Goal: Information Seeking & Learning: Learn about a topic

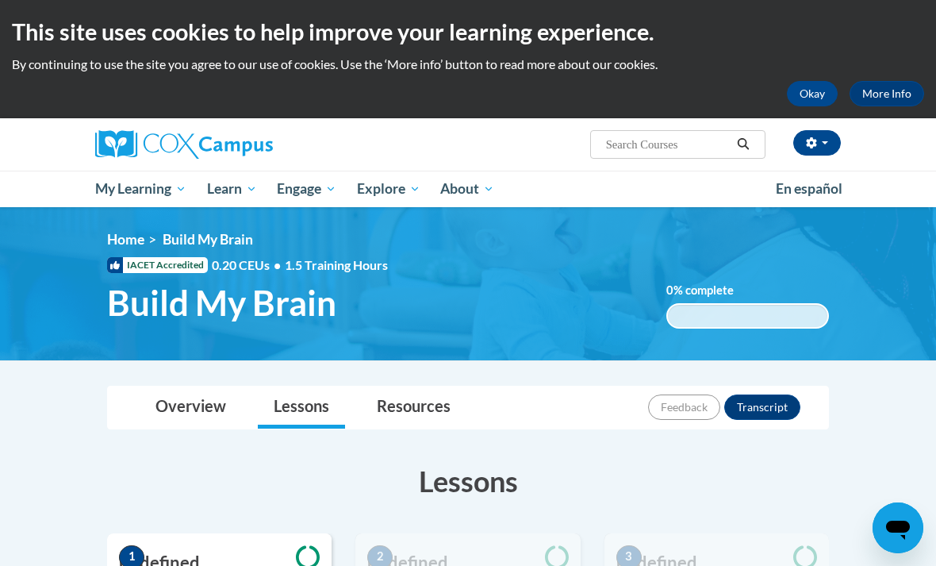
click at [809, 85] on button "Okay" at bounding box center [812, 93] width 51 height 25
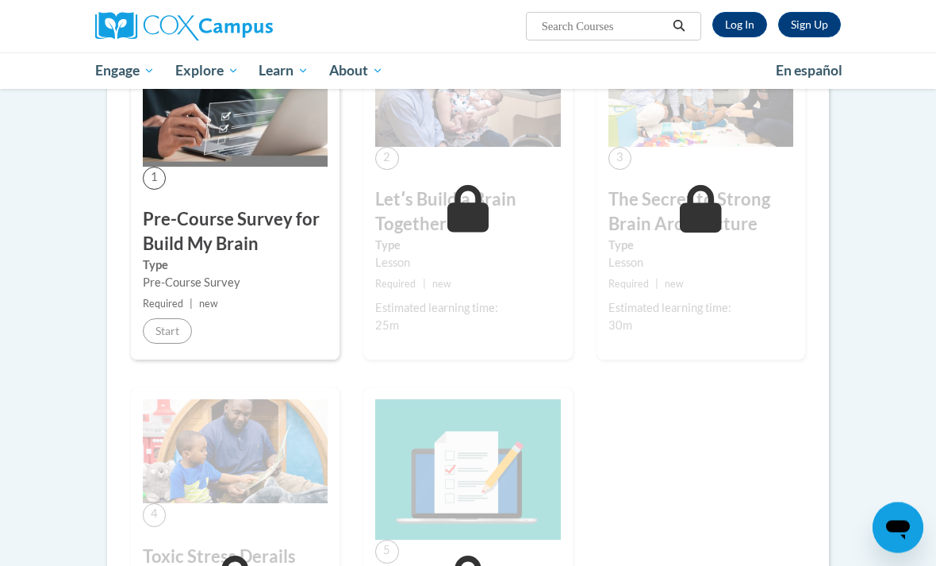
scroll to position [333, 0]
click at [743, 34] on link "Log In" at bounding box center [739, 24] width 55 height 25
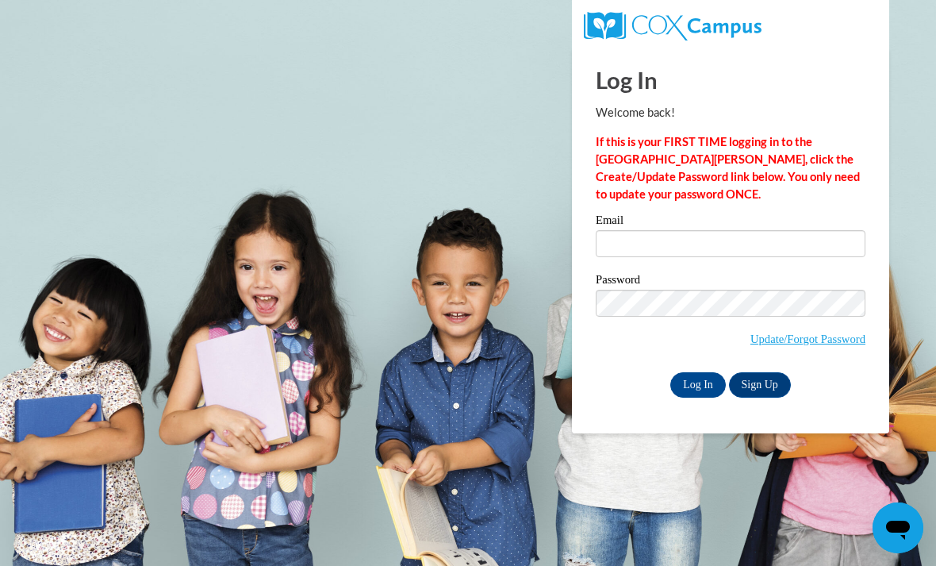
click at [747, 244] on input "Email" at bounding box center [731, 243] width 270 height 27
type input "kate.amberson@cor.org"
click at [698, 383] on input "Log In" at bounding box center [698, 384] width 56 height 25
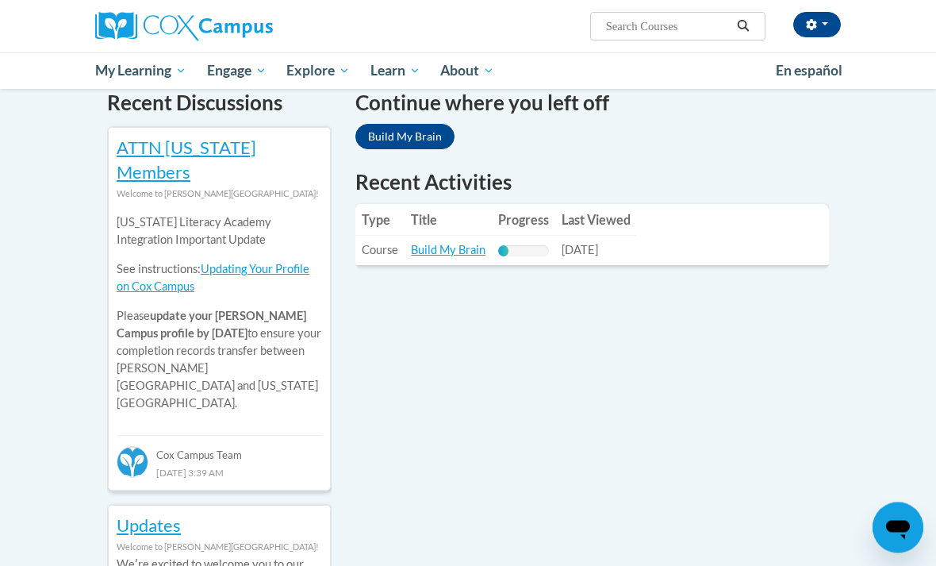
scroll to position [541, 0]
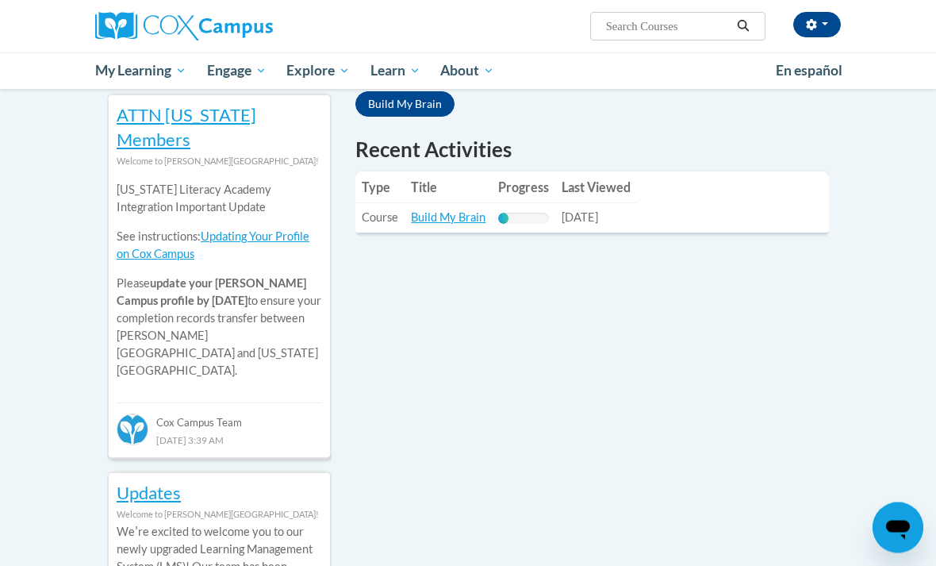
click at [428, 221] on link "Build My Brain" at bounding box center [448, 217] width 75 height 13
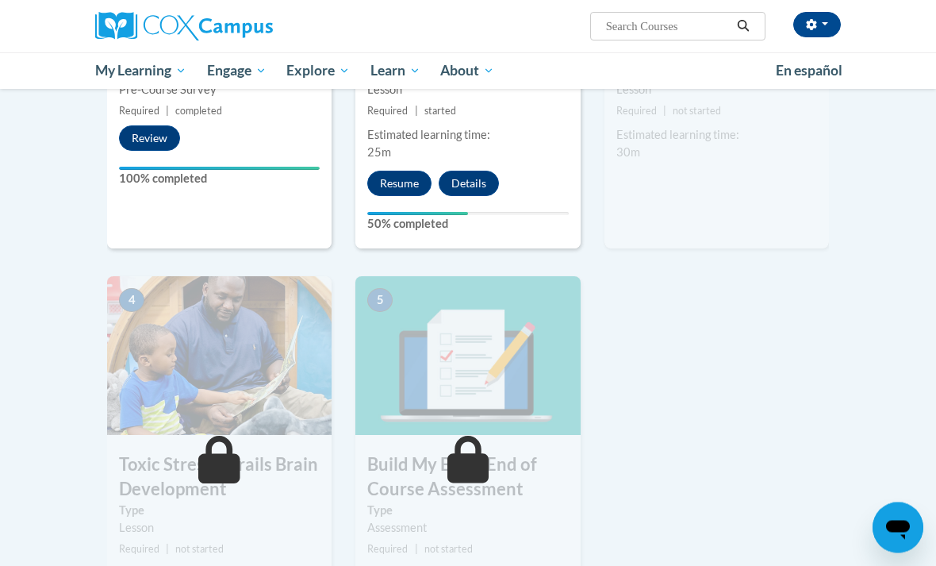
scroll to position [576, 0]
click at [387, 176] on button "Resume" at bounding box center [399, 183] width 64 height 25
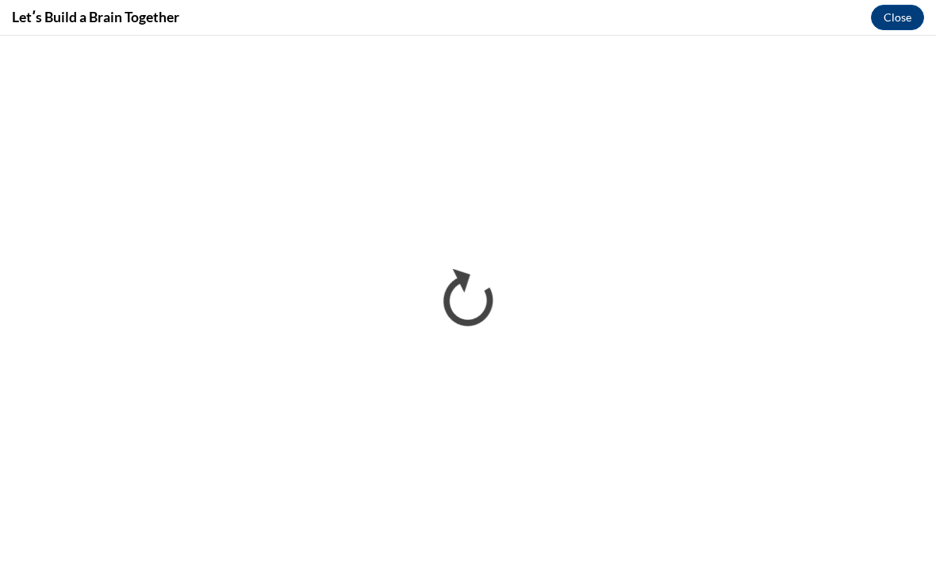
scroll to position [575, 0]
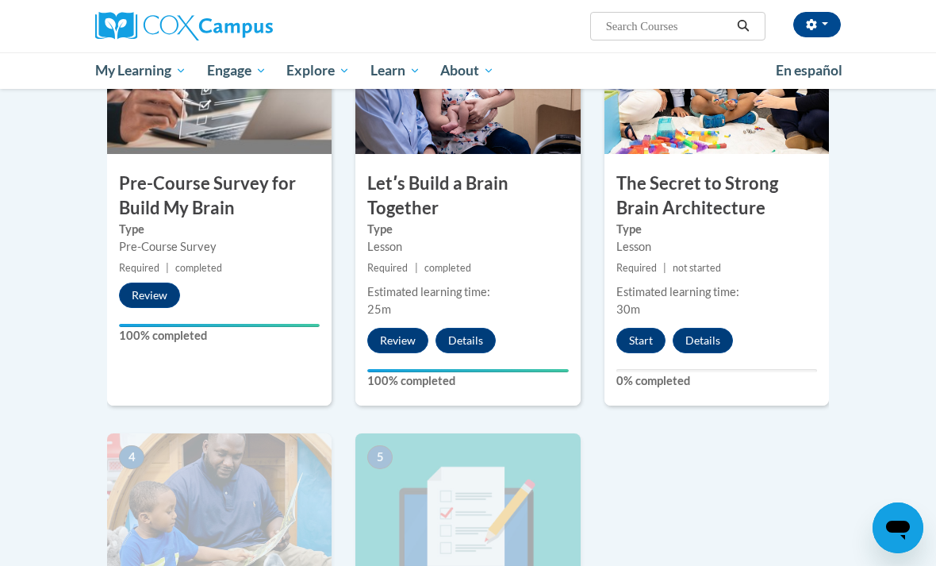
click at [639, 335] on button "Start" at bounding box center [640, 340] width 49 height 25
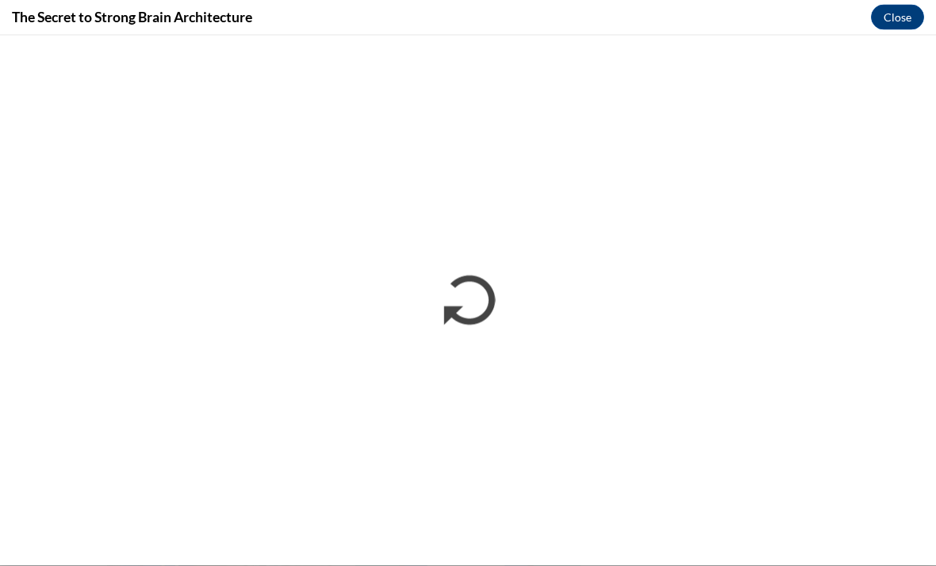
scroll to position [417, 0]
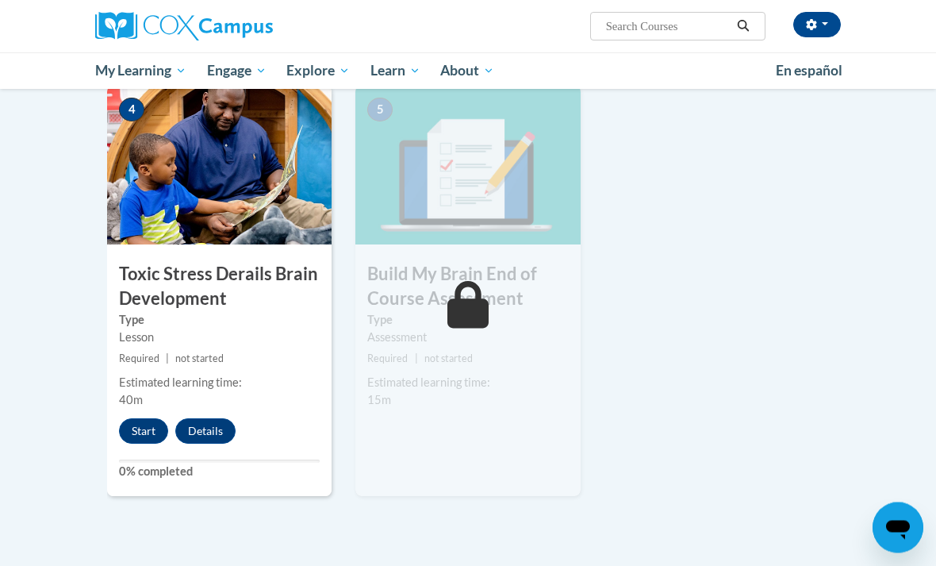
scroll to position [766, 0]
click at [139, 436] on button "Start" at bounding box center [143, 430] width 49 height 25
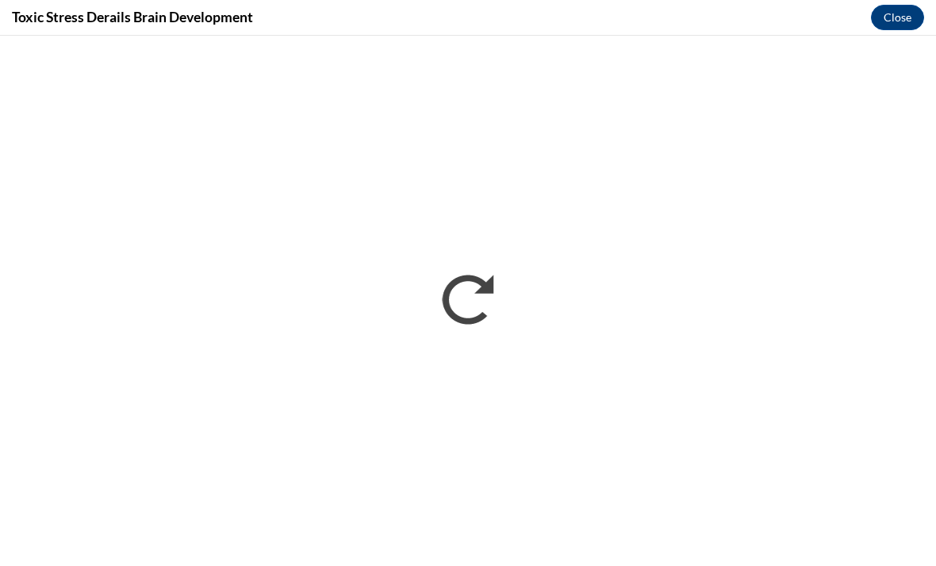
scroll to position [712, 0]
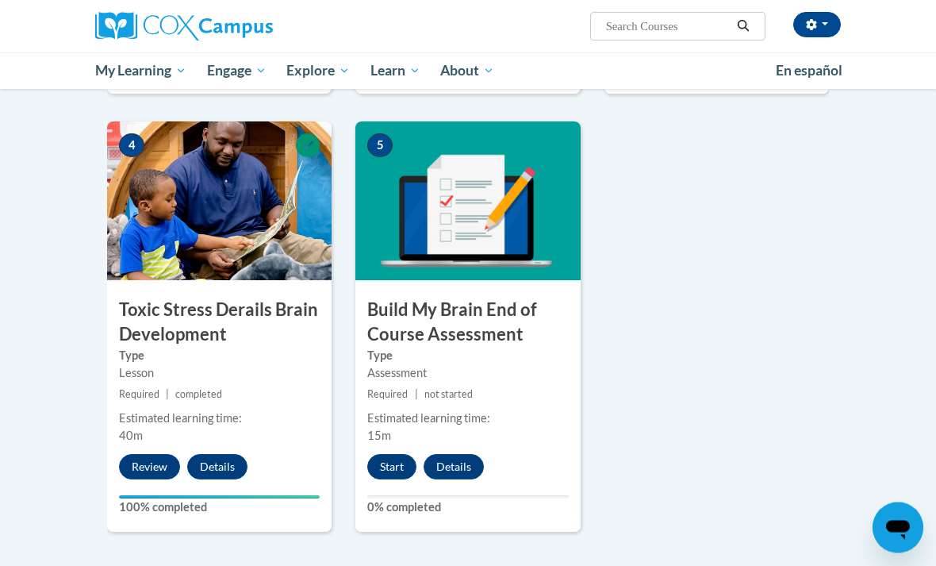
scroll to position [731, 0]
click at [401, 462] on button "Start" at bounding box center [391, 466] width 49 height 25
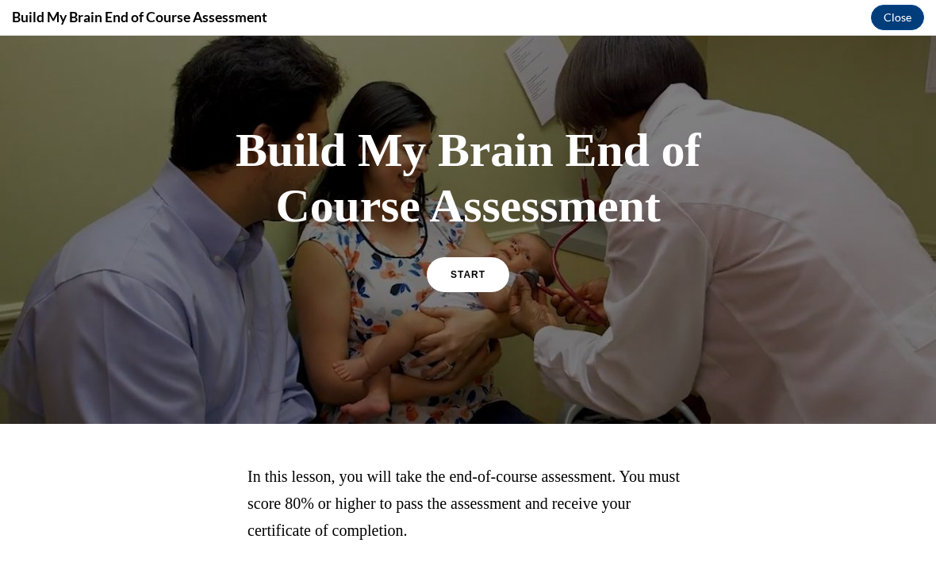
scroll to position [43, 0]
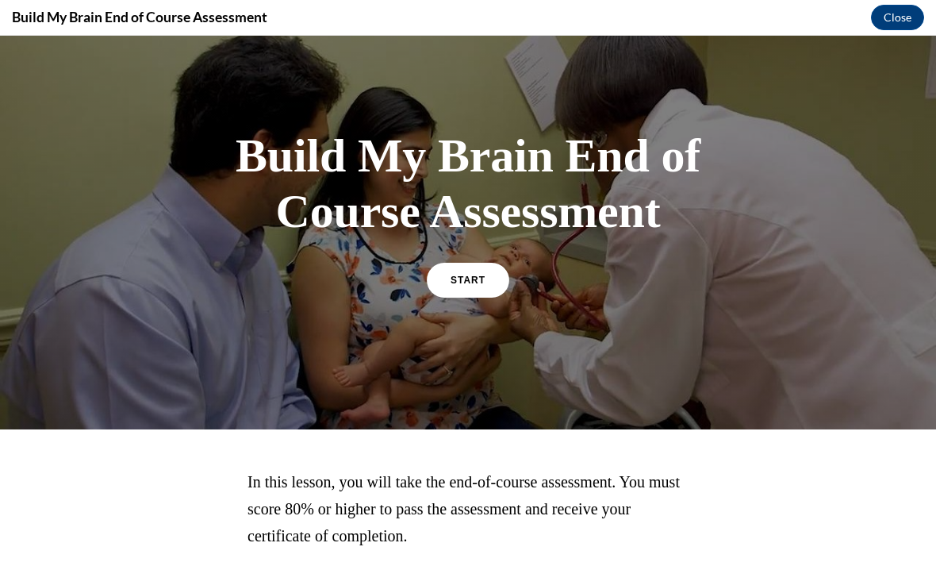
click at [473, 295] on link "START" at bounding box center [468, 280] width 83 height 35
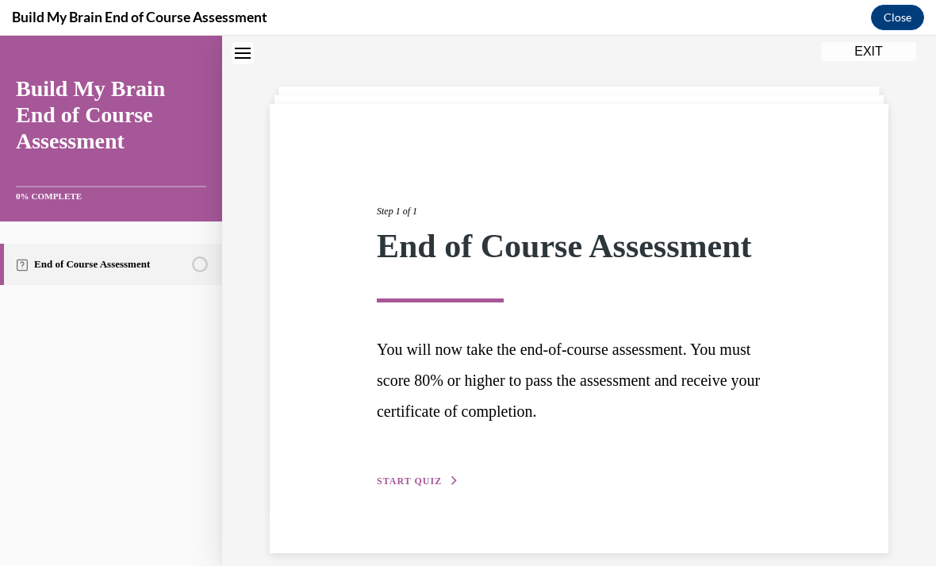
scroll to position [50, 0]
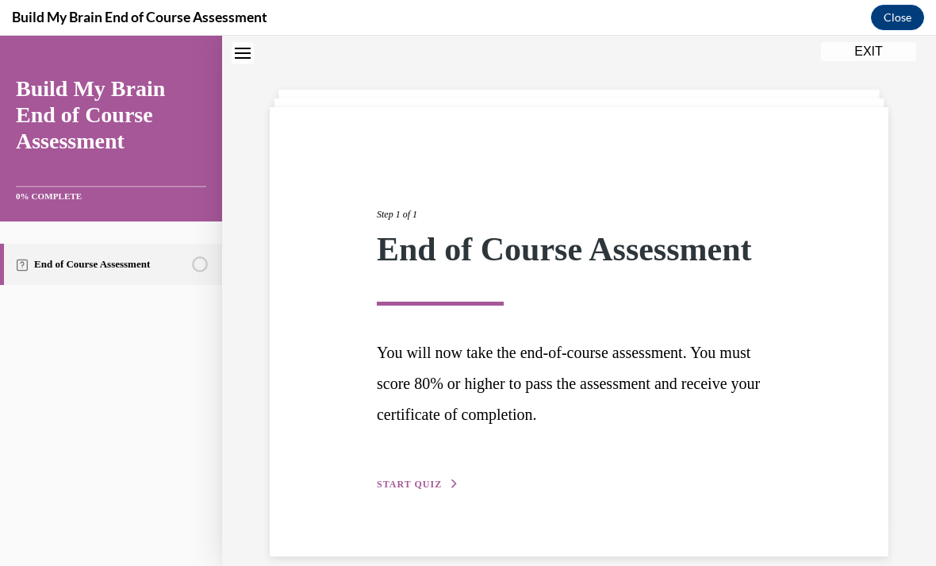
click at [438, 482] on span "START QUIZ" at bounding box center [409, 483] width 65 height 11
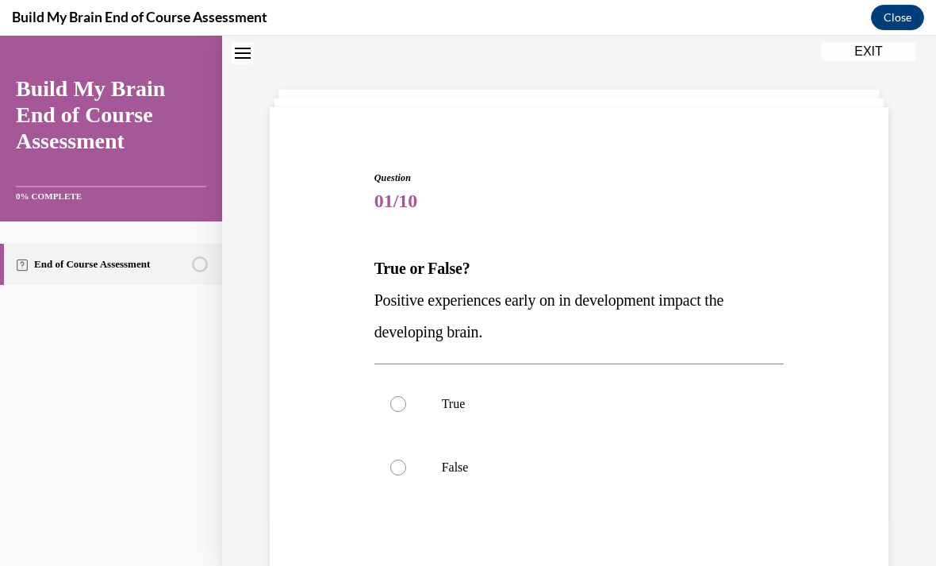
click at [451, 401] on p "True" at bounding box center [593, 404] width 303 height 16
click at [406, 401] on input "True" at bounding box center [398, 404] width 16 height 16
radio input "true"
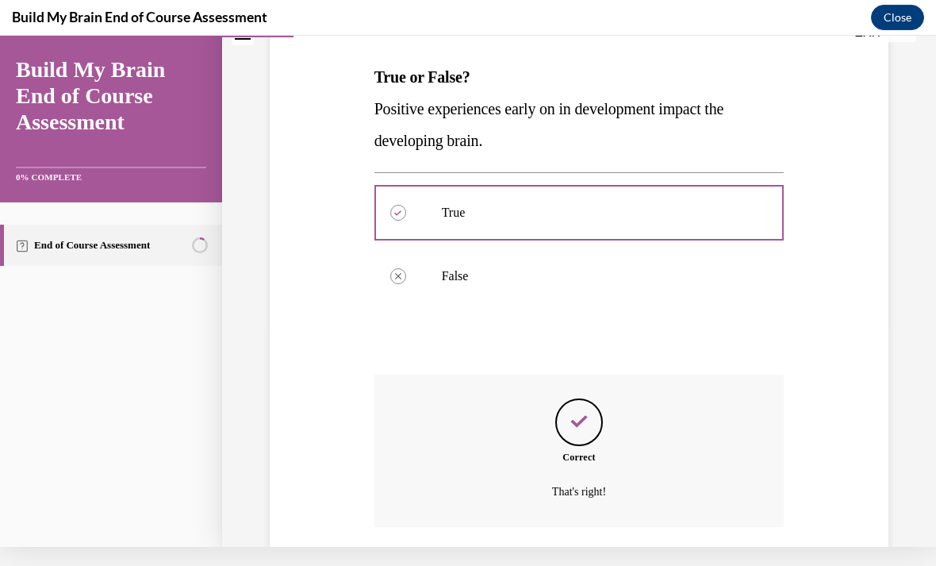
scroll to position [270, 0]
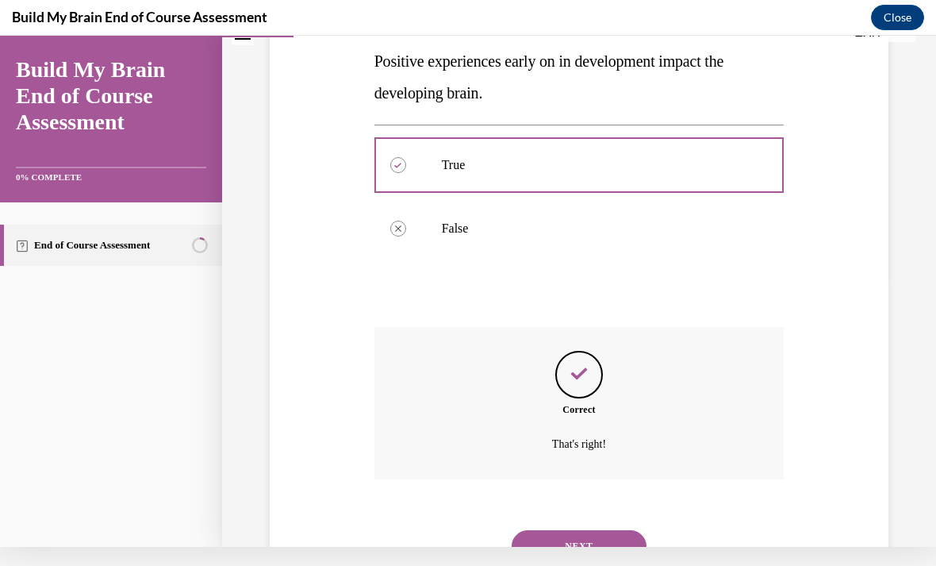
click at [602, 530] on button "NEXT" at bounding box center [579, 546] width 135 height 32
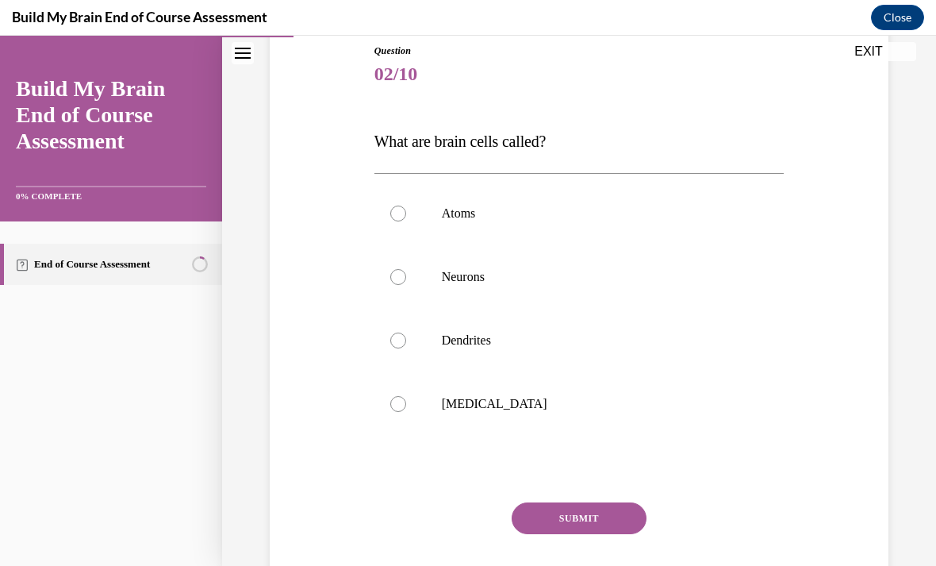
click at [472, 289] on label "Neurons" at bounding box center [579, 276] width 410 height 63
click at [406, 285] on input "Neurons" at bounding box center [398, 277] width 16 height 16
radio input "true"
click at [596, 525] on button "SUBMIT" at bounding box center [579, 518] width 135 height 32
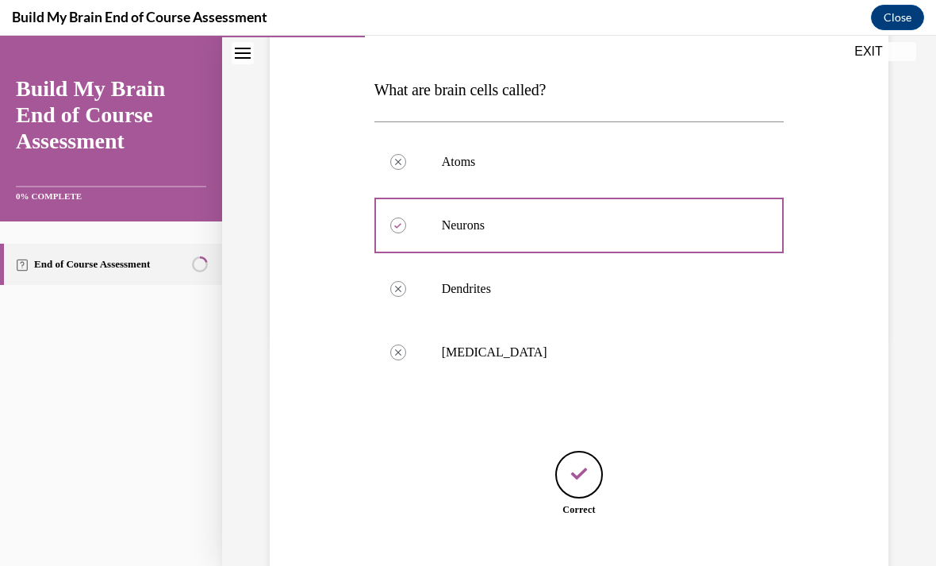
scroll to position [255, 0]
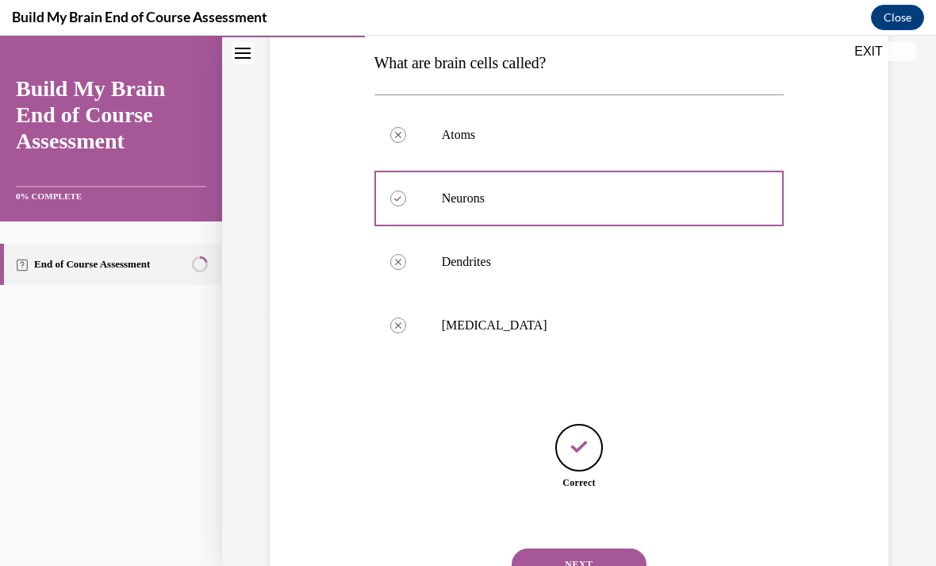
click at [599, 548] on button "NEXT" at bounding box center [579, 564] width 135 height 32
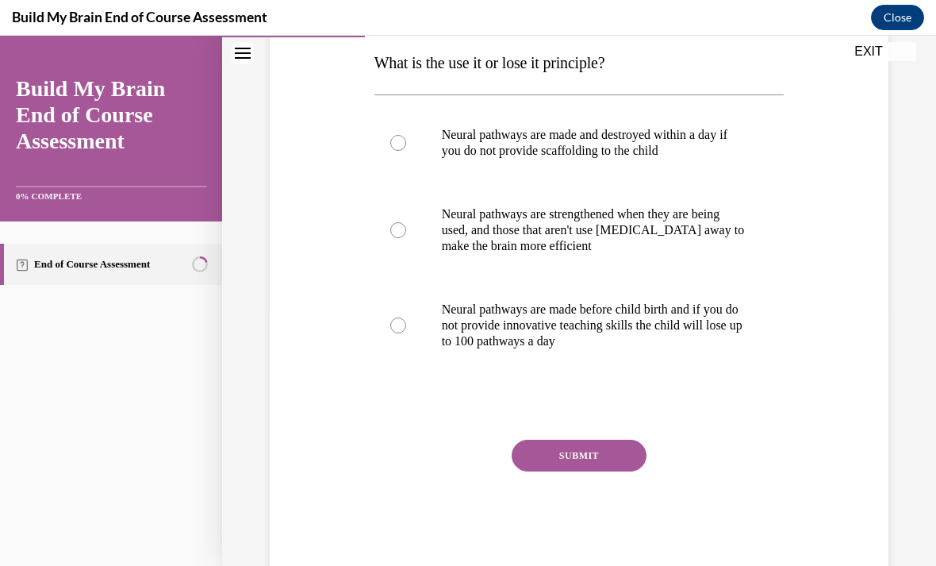
scroll to position [177, 0]
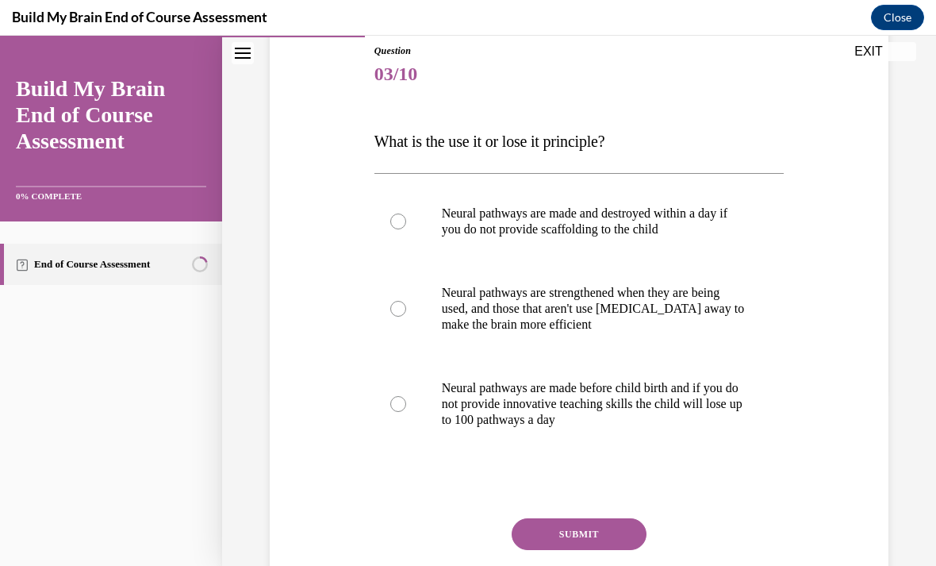
click at [679, 313] on p "Neural pathways are strengthened when they are being used, and those that aren'…" at bounding box center [593, 309] width 303 height 48
click at [406, 313] on input "Neural pathways are strengthened when they are being used, and those that aren'…" at bounding box center [398, 309] width 16 height 16
radio input "true"
click at [588, 524] on button "SUBMIT" at bounding box center [579, 534] width 135 height 32
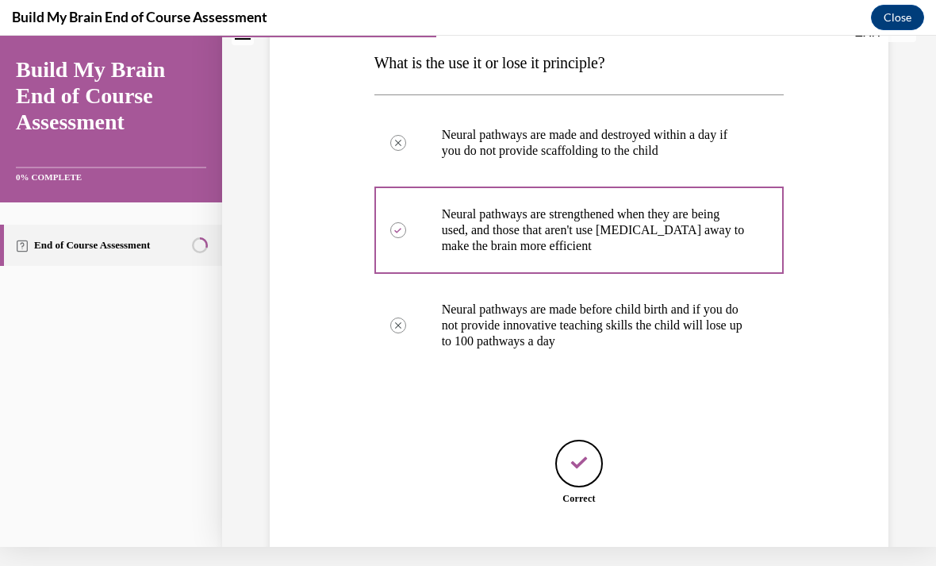
scroll to position [271, 0]
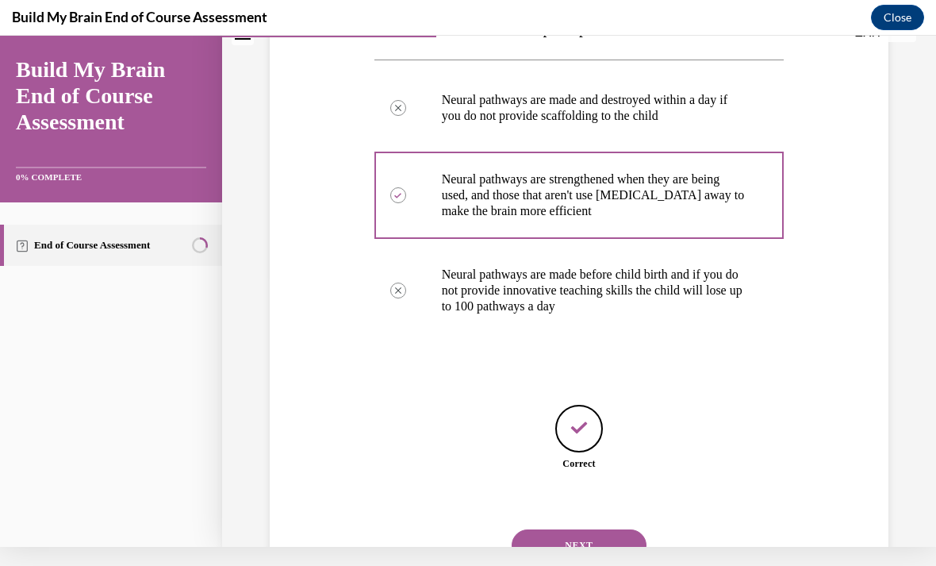
click at [596, 531] on button "NEXT" at bounding box center [579, 545] width 135 height 32
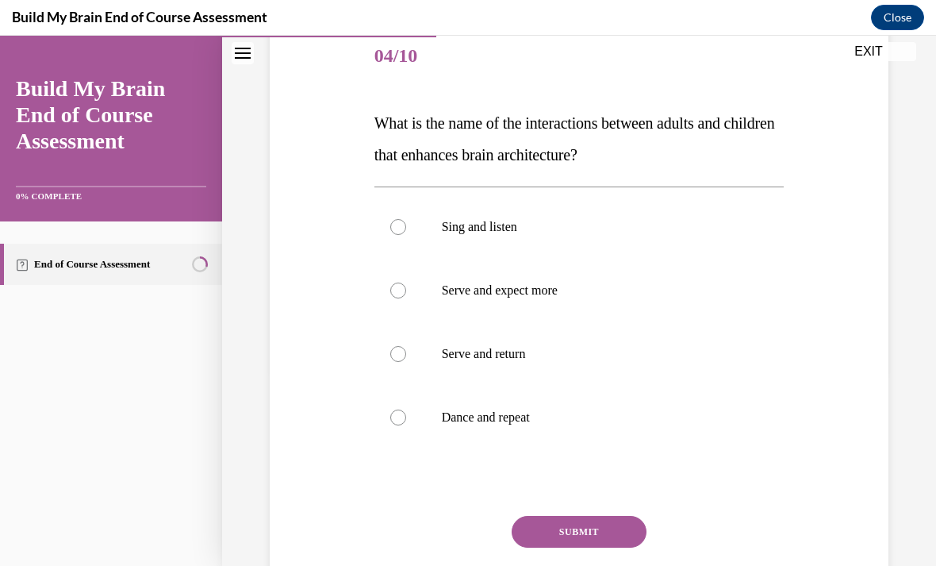
scroll to position [196, 0]
click at [532, 370] on label "Serve and return" at bounding box center [579, 352] width 410 height 63
click at [406, 361] on input "Serve and return" at bounding box center [398, 353] width 16 height 16
radio input "true"
click at [565, 540] on button "SUBMIT" at bounding box center [579, 531] width 135 height 32
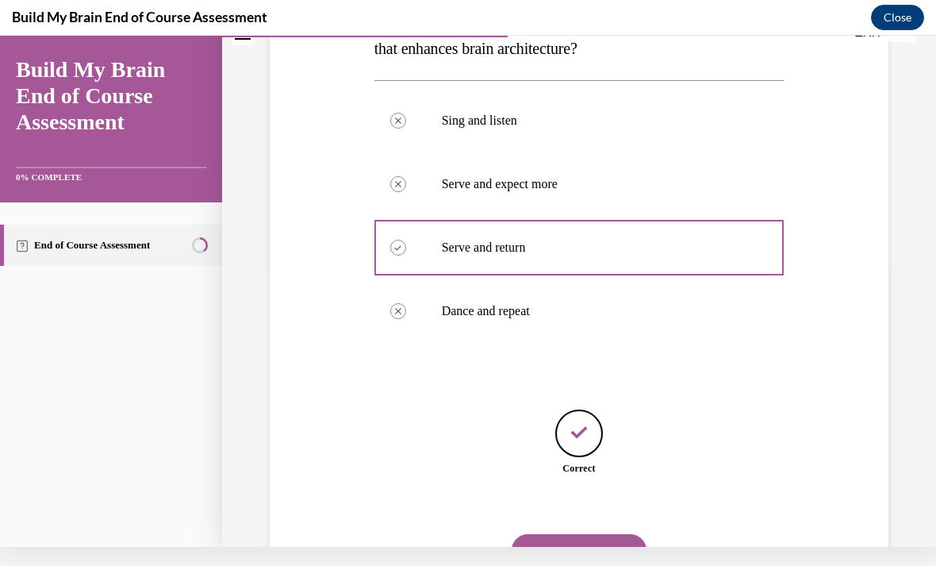
scroll to position [287, 0]
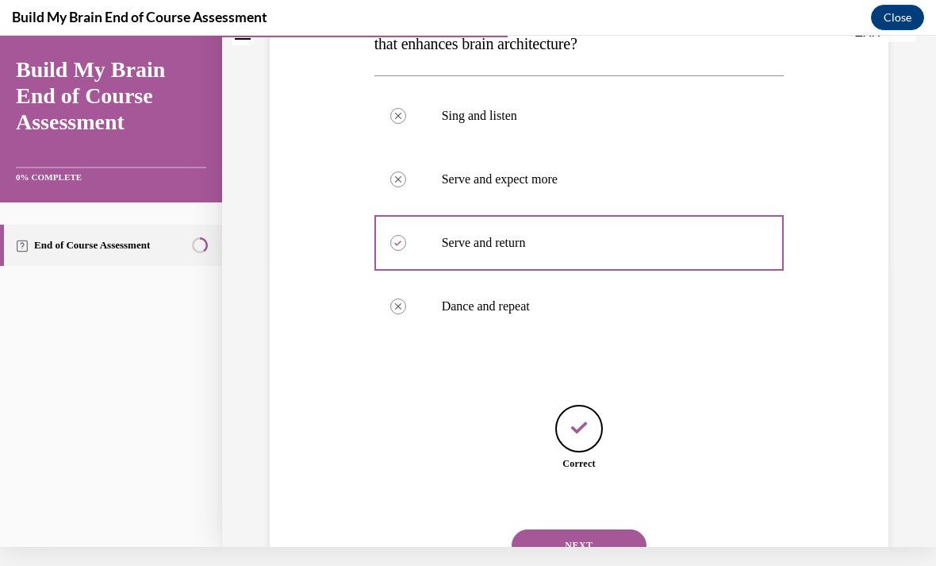
click at [593, 532] on button "NEXT" at bounding box center [579, 545] width 135 height 32
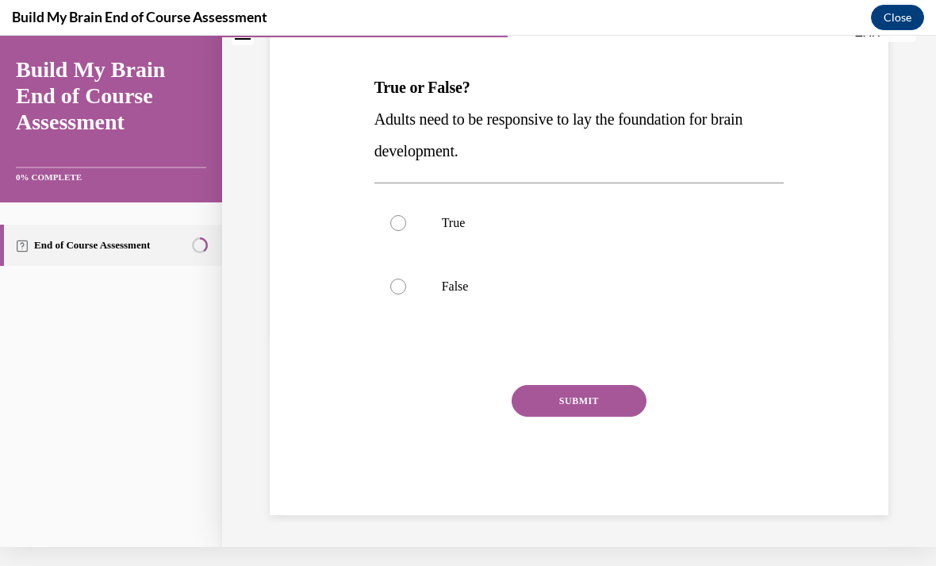
scroll to position [142, 0]
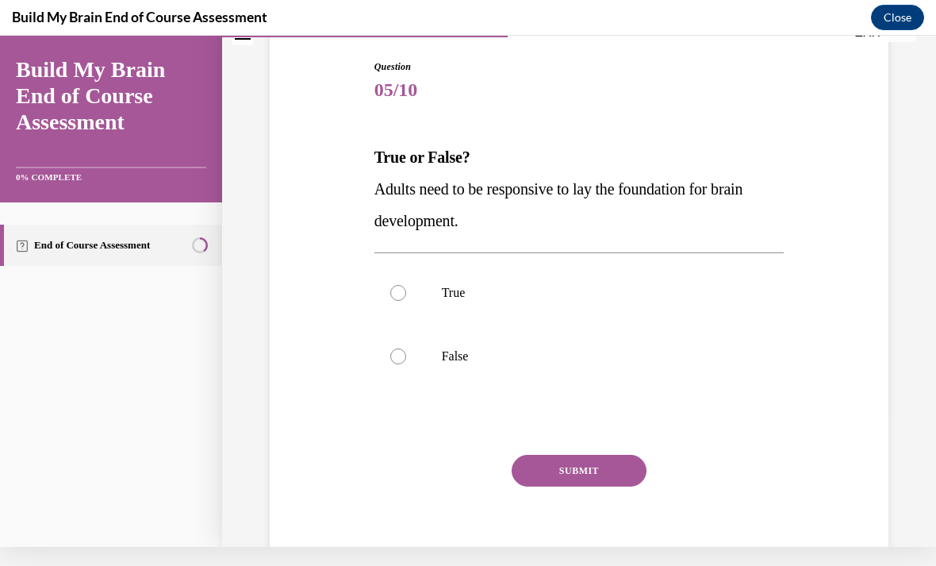
click at [730, 285] on p "True" at bounding box center [593, 293] width 303 height 16
click at [406, 285] on input "True" at bounding box center [398, 293] width 16 height 16
radio input "true"
click at [609, 466] on button "SUBMIT" at bounding box center [579, 471] width 135 height 32
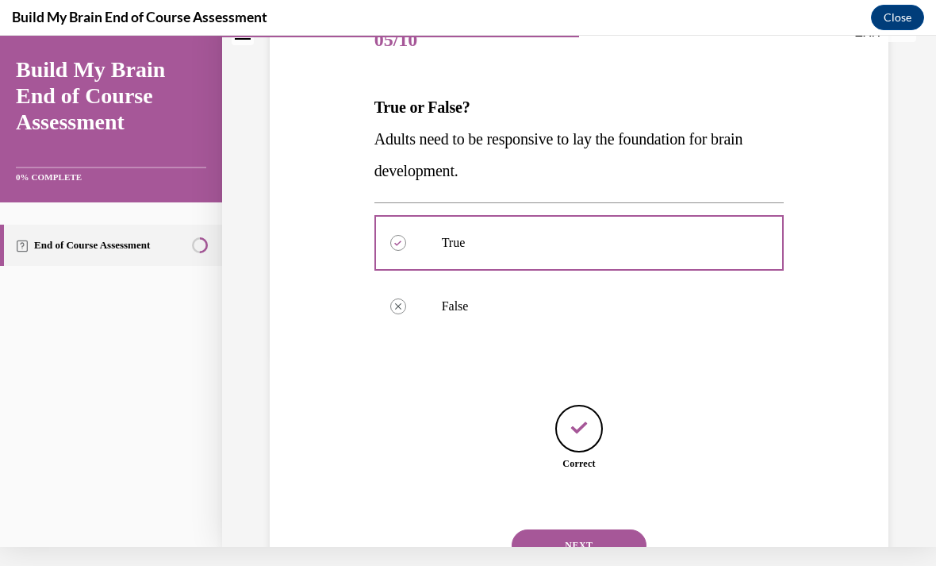
click at [606, 529] on button "NEXT" at bounding box center [579, 545] width 135 height 32
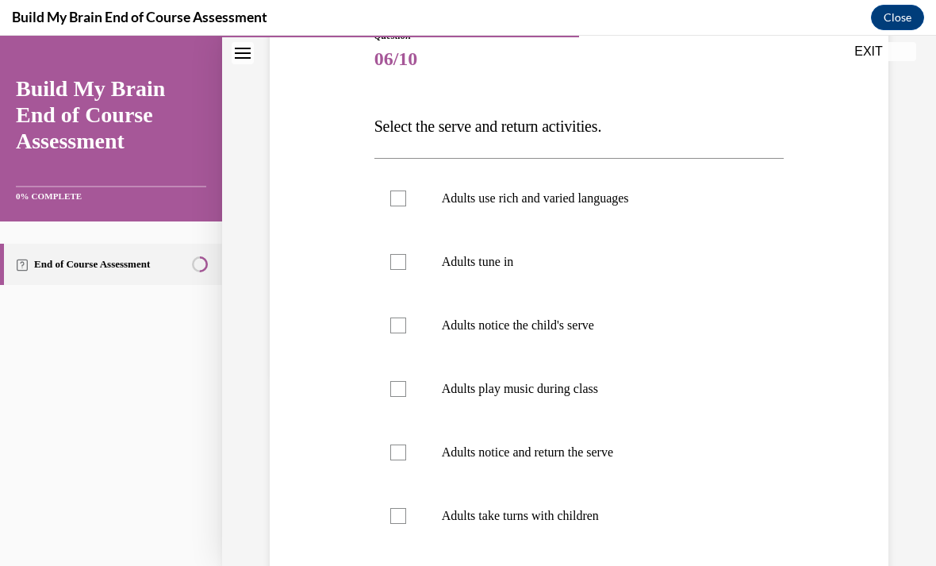
scroll to position [192, 0]
click at [569, 334] on label "Adults notice the child's serve" at bounding box center [579, 325] width 410 height 63
click at [406, 333] on input "Adults notice the child's serve" at bounding box center [398, 325] width 16 height 16
checkbox input "true"
click at [614, 453] on p "Adults notice and return the serve" at bounding box center [593, 452] width 303 height 16
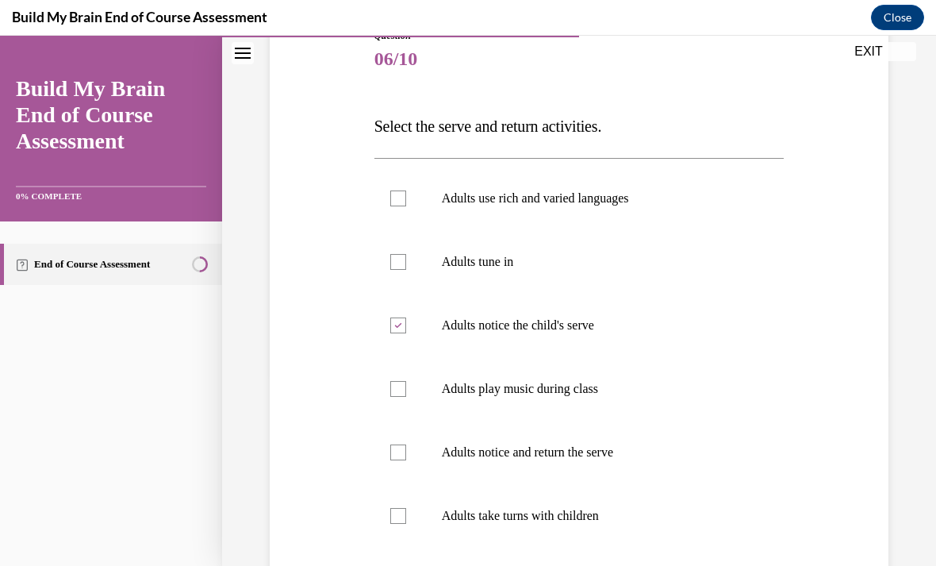
click at [406, 453] on input "Adults notice and return the serve" at bounding box center [398, 452] width 16 height 16
checkbox input "true"
click at [497, 271] on label "Adults tune in" at bounding box center [579, 261] width 410 height 63
click at [406, 270] on input "Adults tune in" at bounding box center [398, 262] width 16 height 16
checkbox input "true"
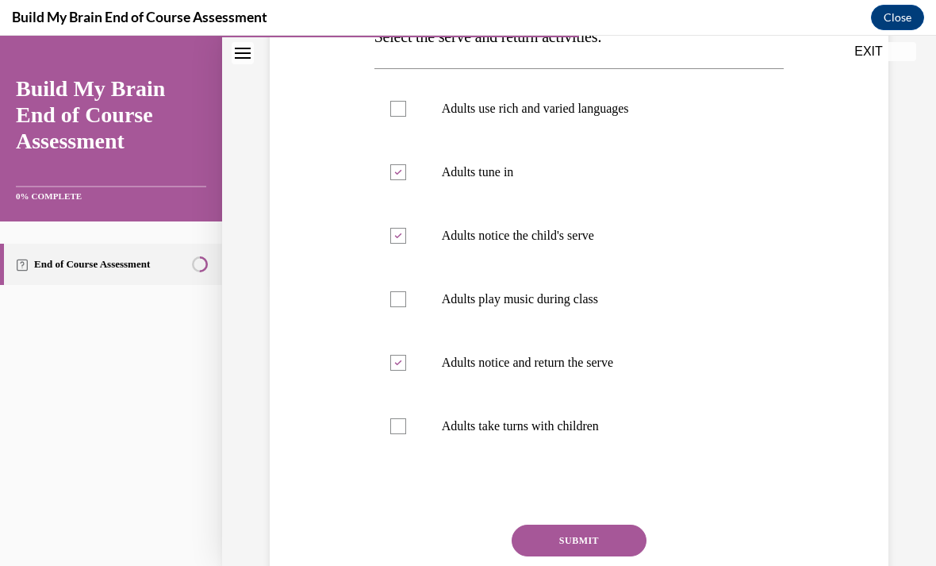
click at [581, 528] on button "SUBMIT" at bounding box center [579, 540] width 135 height 32
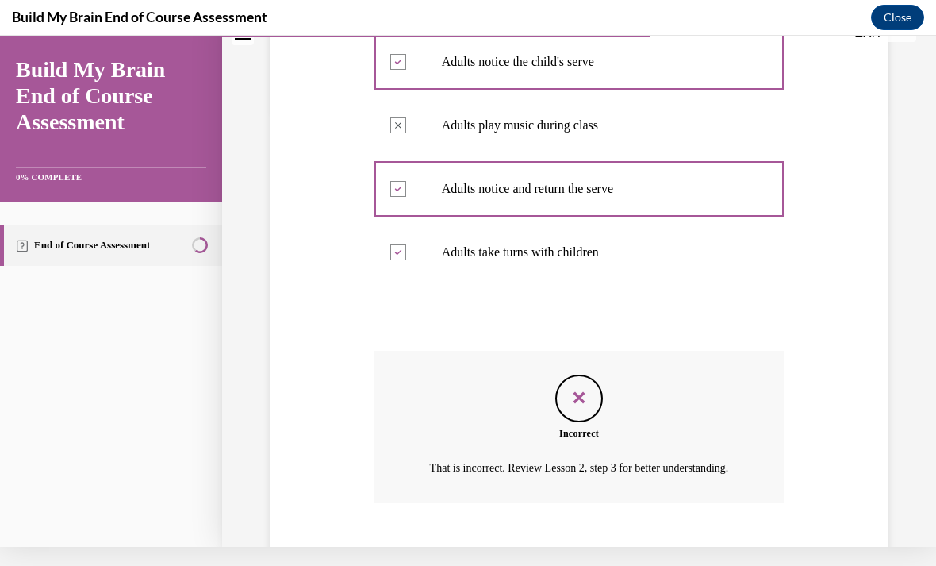
scroll to position [436, 0]
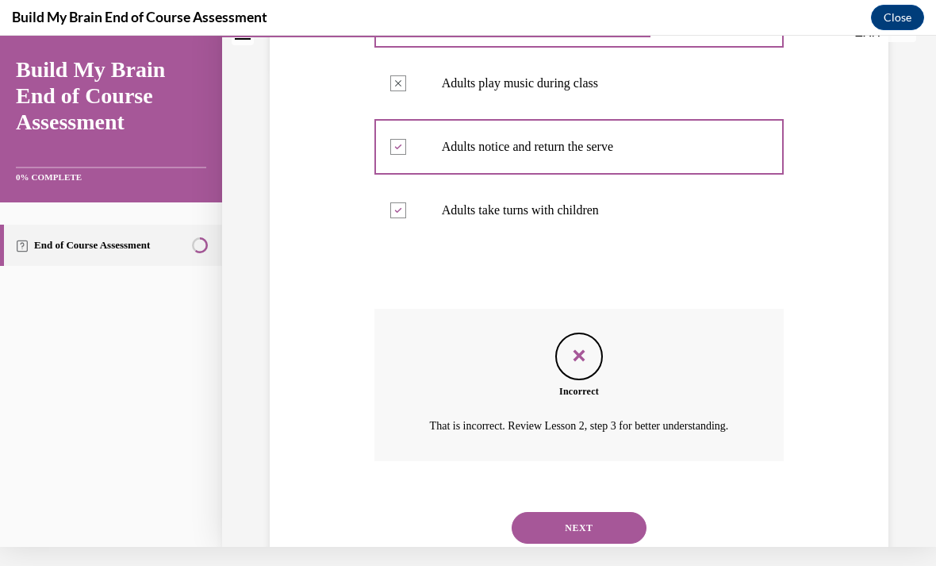
click at [577, 528] on button "NEXT" at bounding box center [579, 528] width 135 height 32
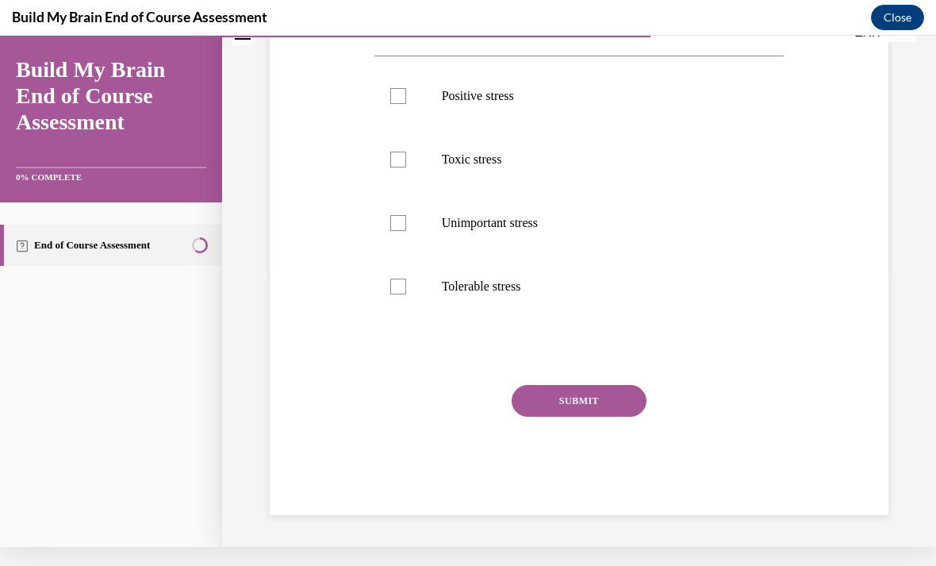
scroll to position [0, 0]
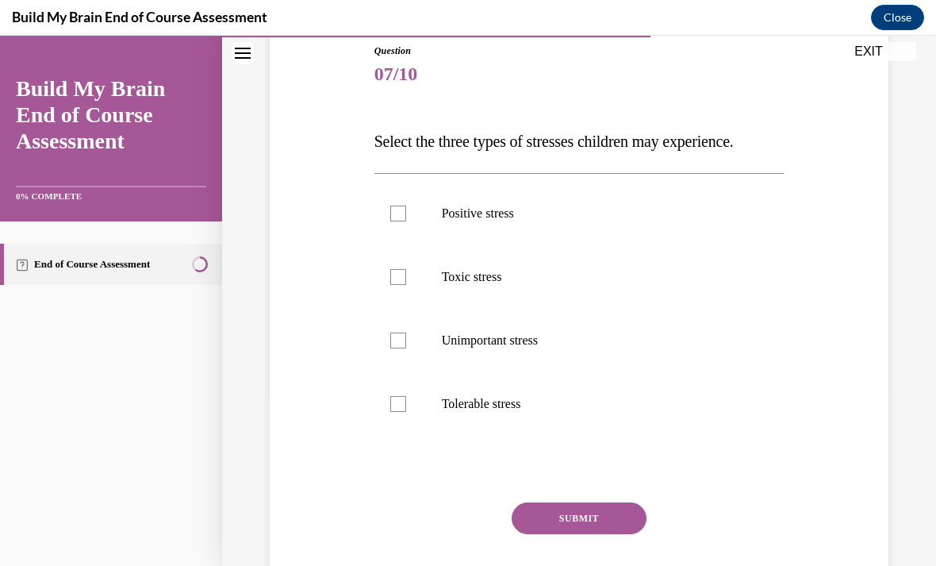
click at [513, 219] on p "Positive stress" at bounding box center [593, 213] width 303 height 16
click at [406, 219] on input "Positive stress" at bounding box center [398, 213] width 16 height 16
checkbox input "true"
click at [502, 289] on label "Toxic stress" at bounding box center [579, 276] width 410 height 63
click at [406, 285] on input "Toxic stress" at bounding box center [398, 277] width 16 height 16
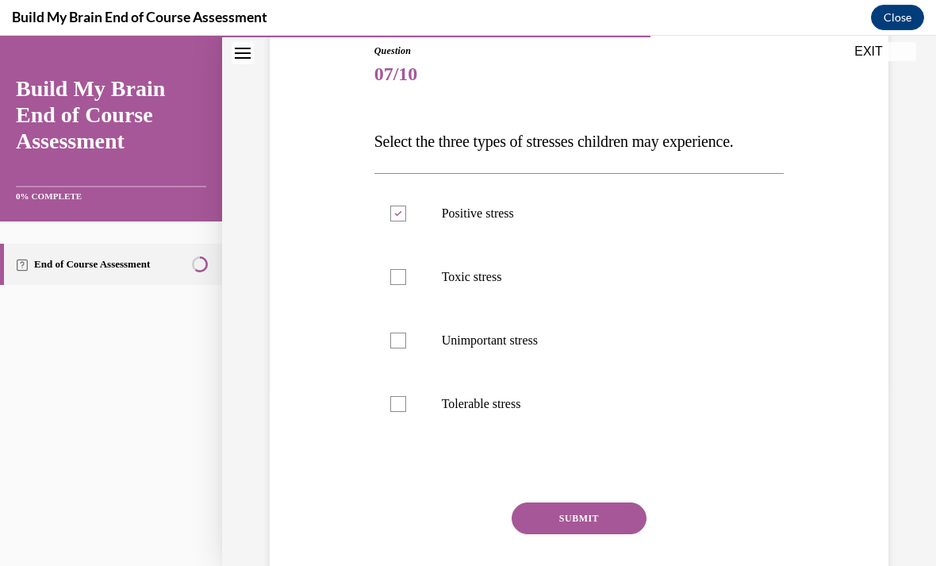
checkbox input "true"
click at [504, 402] on p "Tolerable stress" at bounding box center [593, 404] width 303 height 16
click at [406, 402] on input "Tolerable stress" at bounding box center [398, 404] width 16 height 16
checkbox input "true"
click at [578, 514] on button "SUBMIT" at bounding box center [579, 518] width 135 height 32
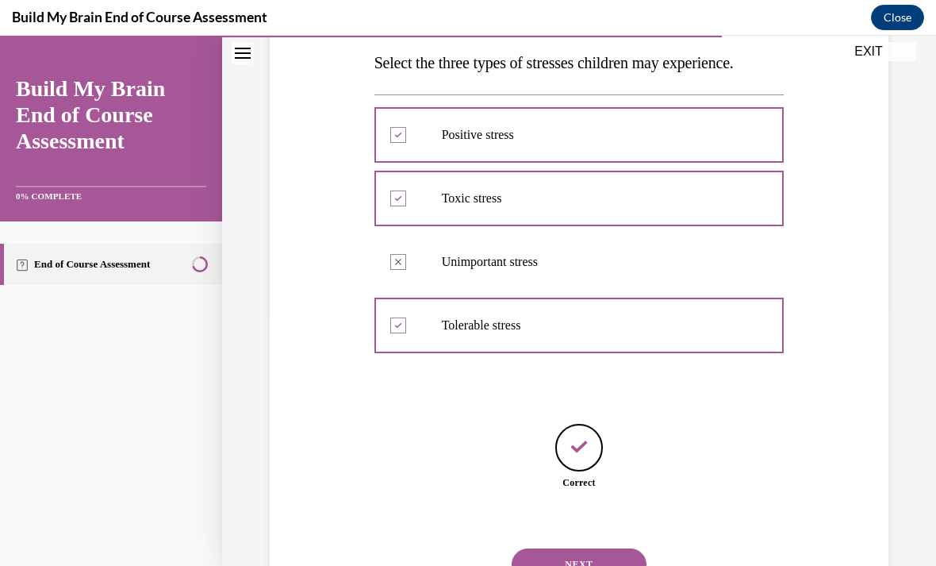
scroll to position [255, 0]
click at [583, 552] on button "NEXT" at bounding box center [579, 564] width 135 height 32
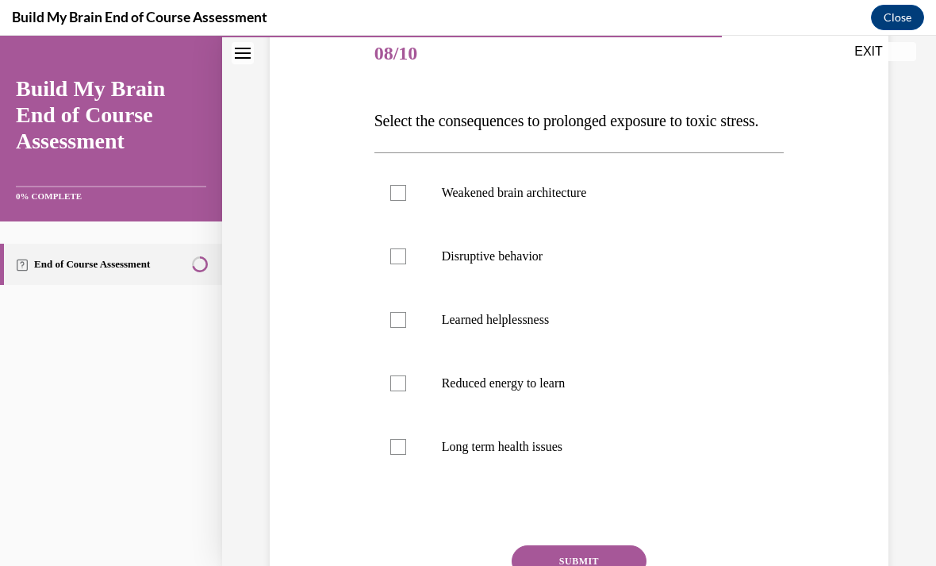
scroll to position [194, 0]
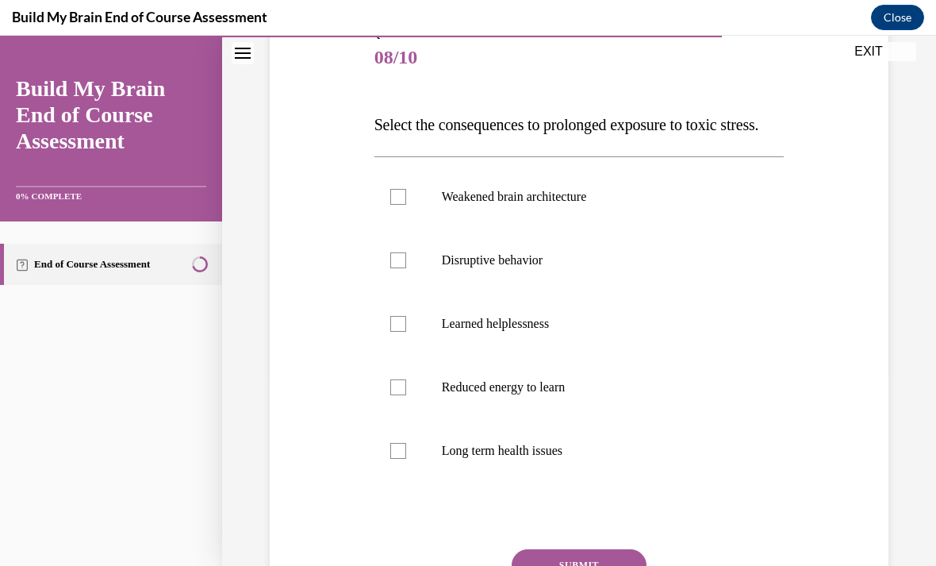
click at [687, 292] on label "Disruptive behavior" at bounding box center [579, 259] width 410 height 63
click at [406, 268] on input "Disruptive behavior" at bounding box center [398, 260] width 16 height 16
checkbox input "true"
click at [724, 205] on p "Weakened brain architecture" at bounding box center [593, 197] width 303 height 16
click at [406, 205] on input "Weakened brain architecture" at bounding box center [398, 197] width 16 height 16
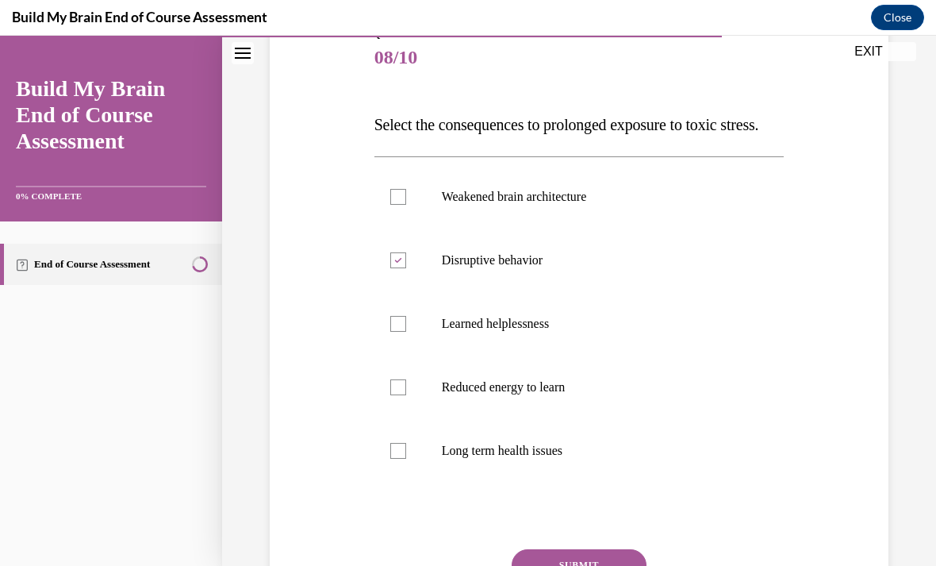
checkbox input "true"
click at [761, 419] on label "Reduced energy to learn" at bounding box center [579, 386] width 410 height 63
click at [406, 395] on input "Reduced energy to learn" at bounding box center [398, 387] width 16 height 16
checkbox input "true"
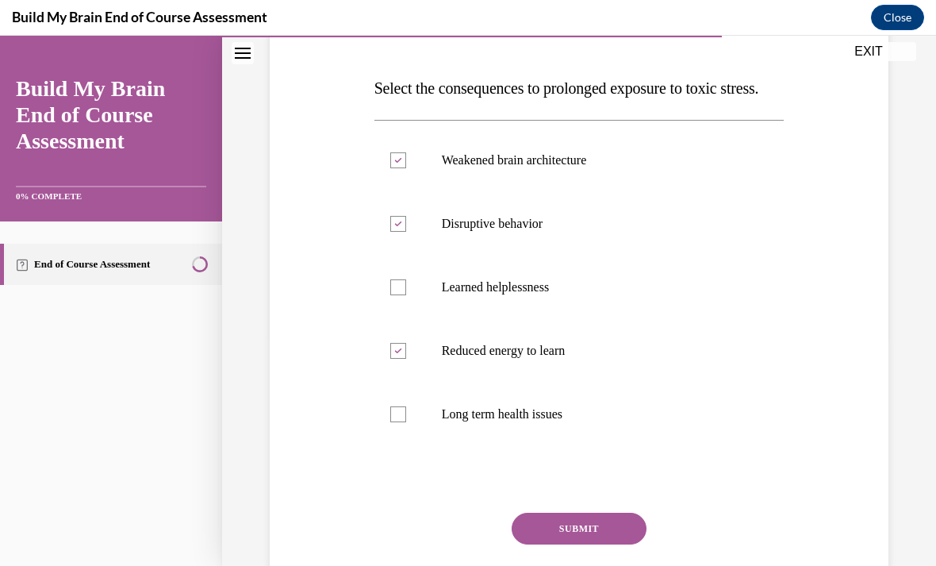
scroll to position [233, 0]
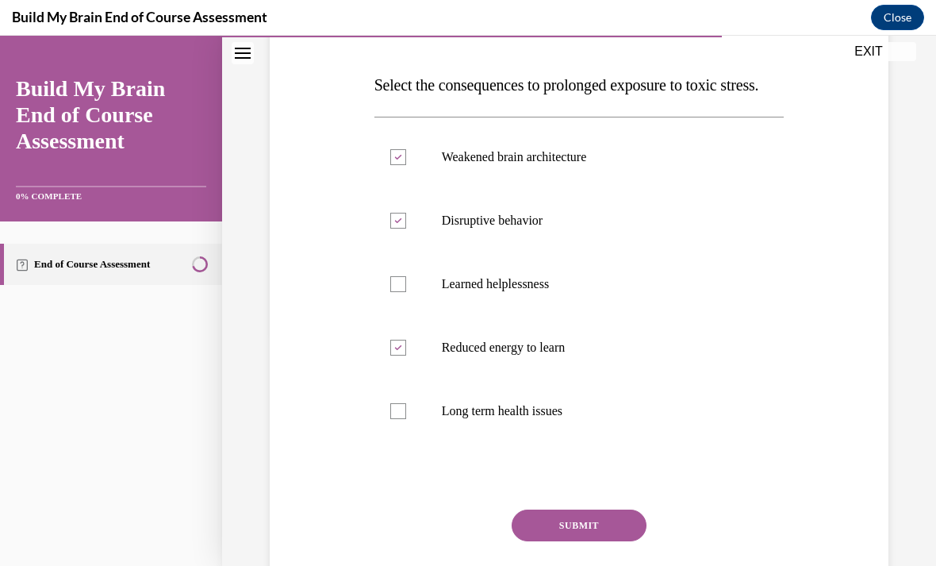
click at [612, 292] on p "Learned helplessness" at bounding box center [593, 284] width 303 height 16
click at [406, 292] on input "Learned helplessness" at bounding box center [398, 284] width 16 height 16
checkbox input "true"
click at [572, 541] on button "SUBMIT" at bounding box center [579, 525] width 135 height 32
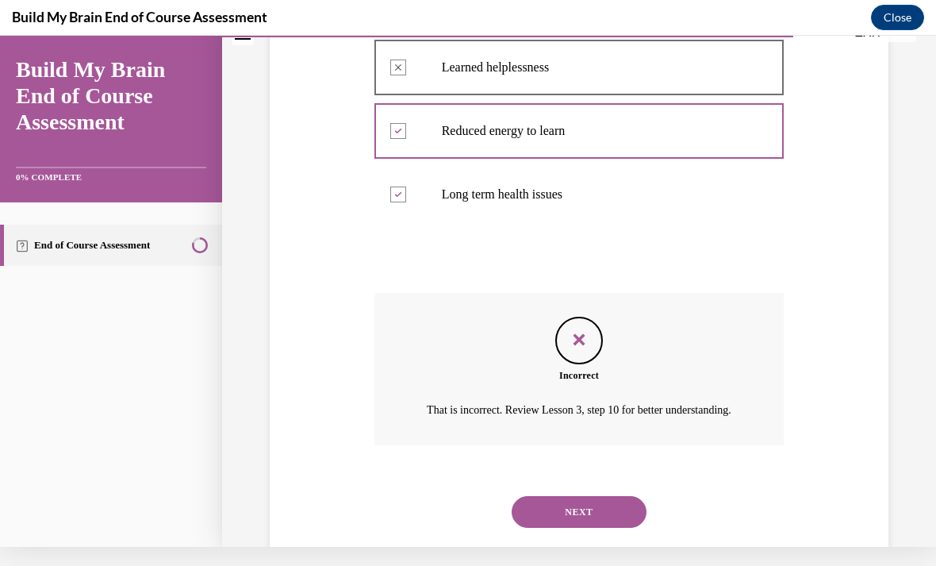
scroll to position [447, 0]
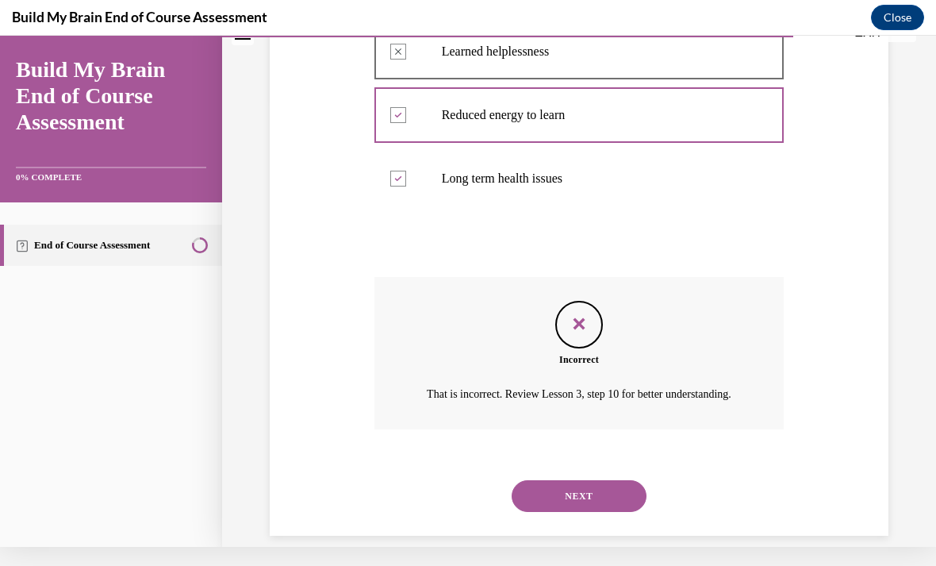
click at [578, 512] on button "NEXT" at bounding box center [579, 496] width 135 height 32
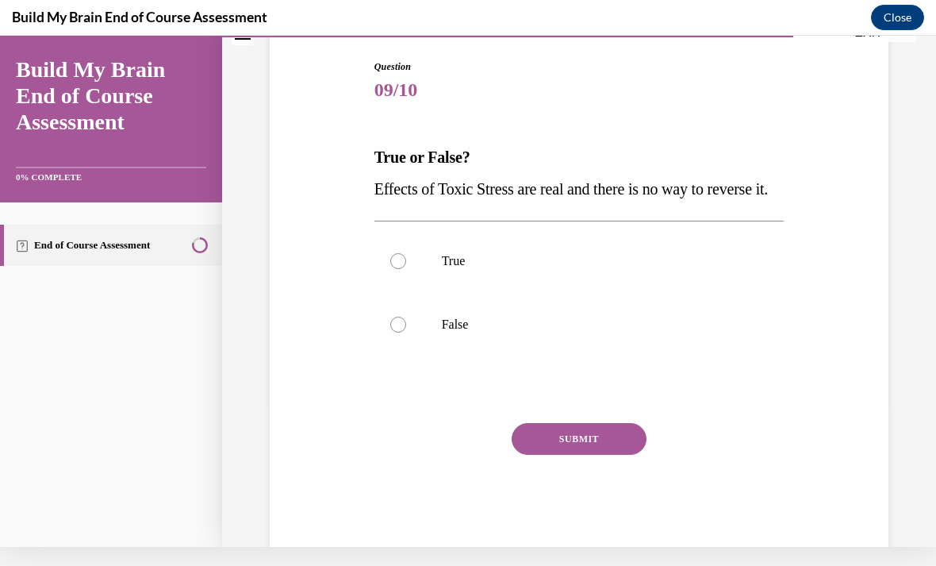
click at [594, 356] on label "False" at bounding box center [579, 324] width 410 height 63
click at [406, 332] on input "False" at bounding box center [398, 325] width 16 height 16
radio input "true"
click at [579, 455] on button "SUBMIT" at bounding box center [579, 439] width 135 height 32
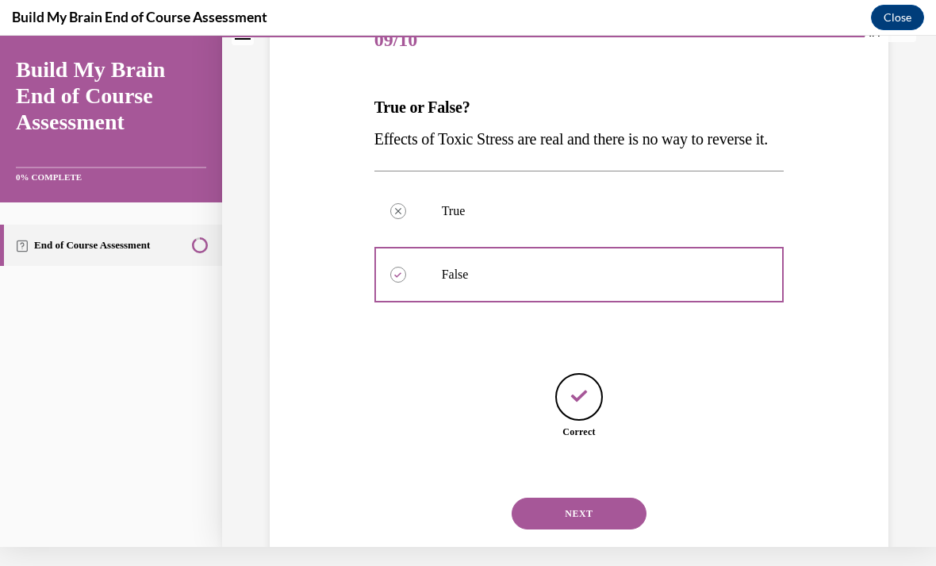
click at [601, 524] on button "NEXT" at bounding box center [579, 513] width 135 height 32
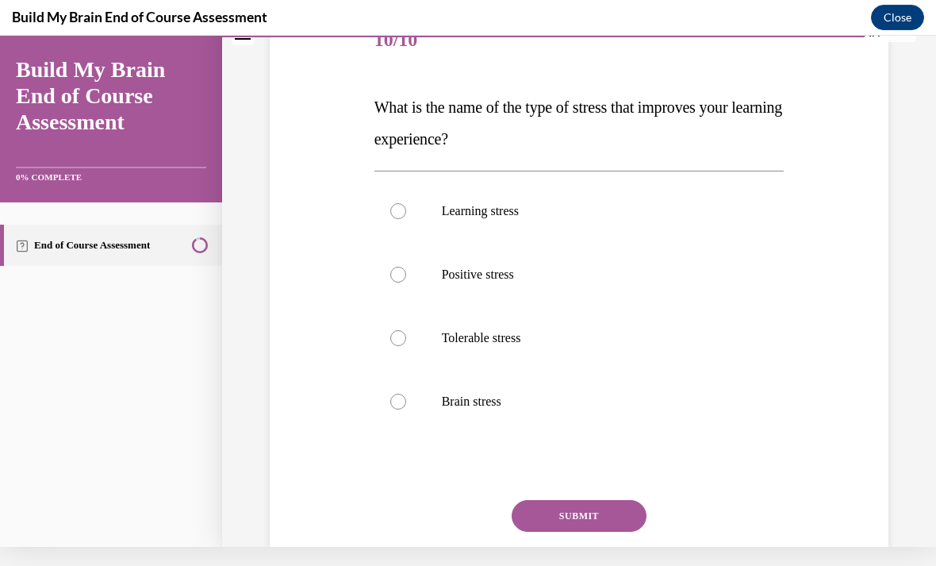
scroll to position [0, 0]
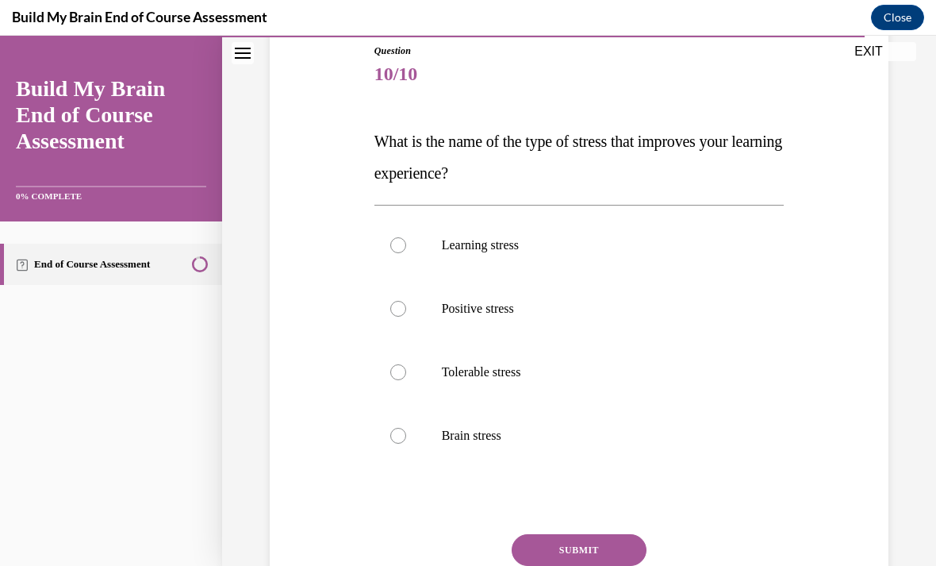
click at [616, 317] on label "Positive stress" at bounding box center [579, 308] width 410 height 63
click at [406, 317] on input "Positive stress" at bounding box center [398, 309] width 16 height 16
radio input "true"
click at [578, 543] on button "SUBMIT" at bounding box center [579, 550] width 135 height 32
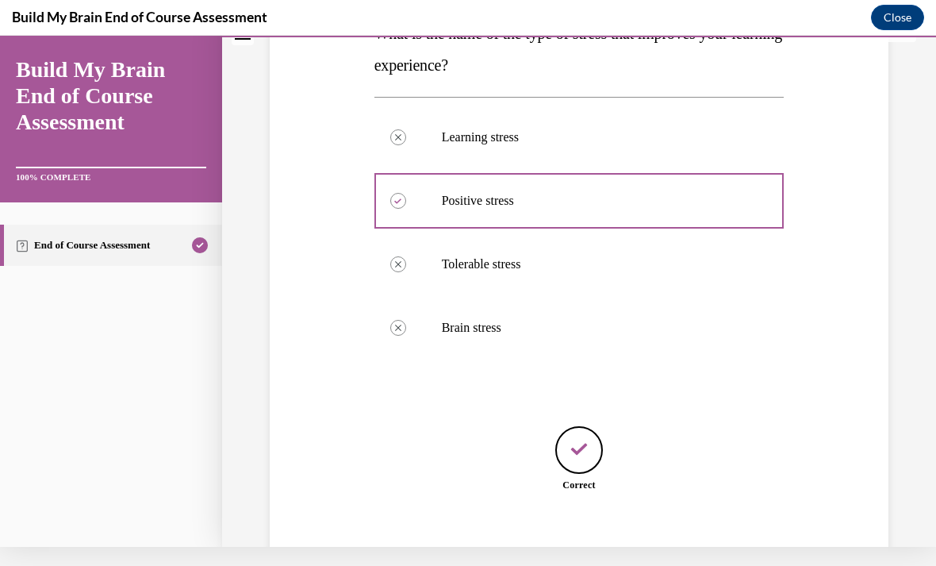
scroll to position [287, 0]
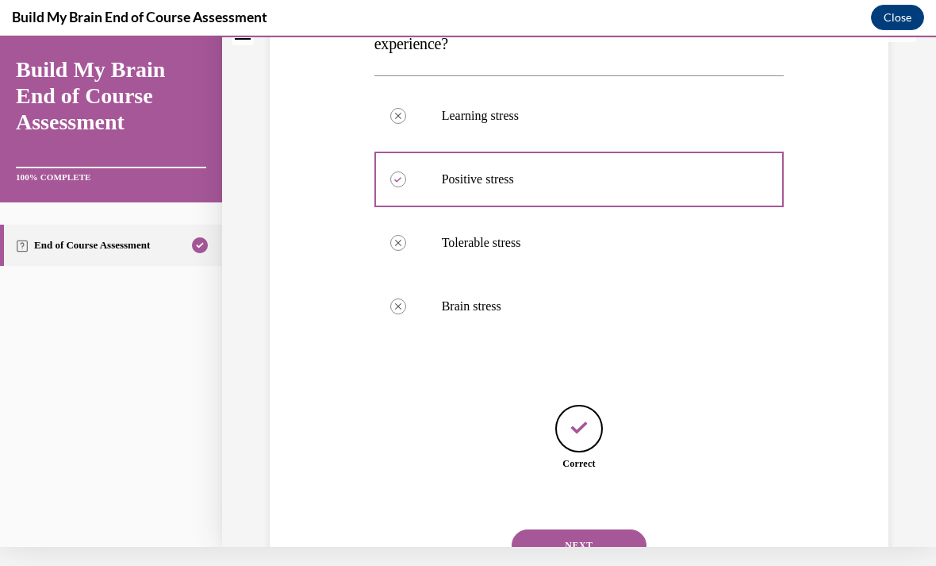
click at [601, 529] on button "NEXT" at bounding box center [579, 545] width 135 height 32
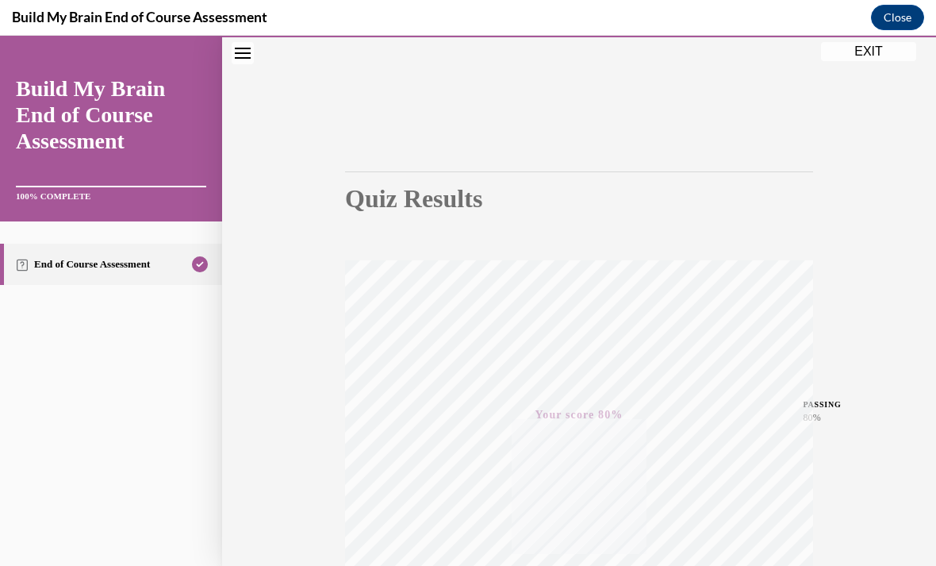
scroll to position [32, 0]
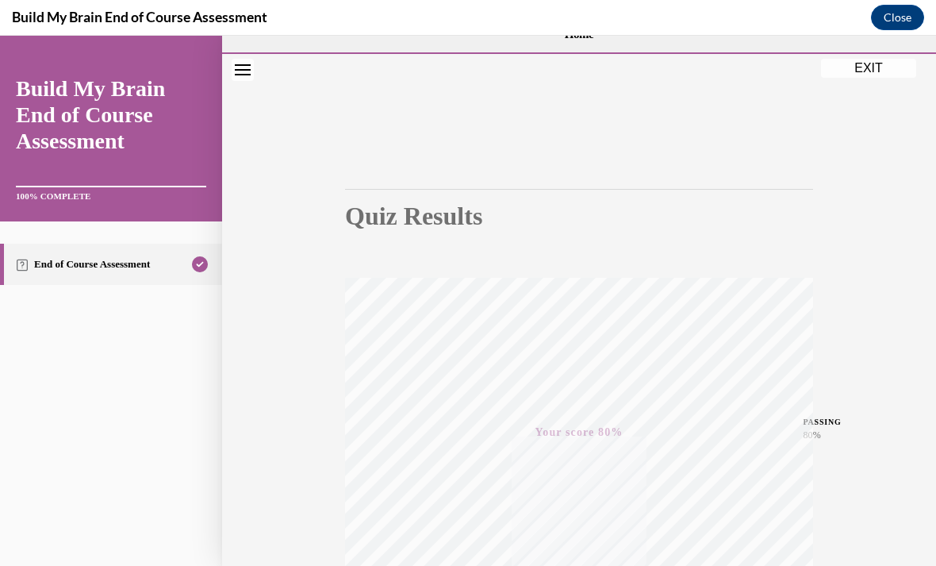
click at [881, 72] on button "EXIT" at bounding box center [868, 68] width 95 height 19
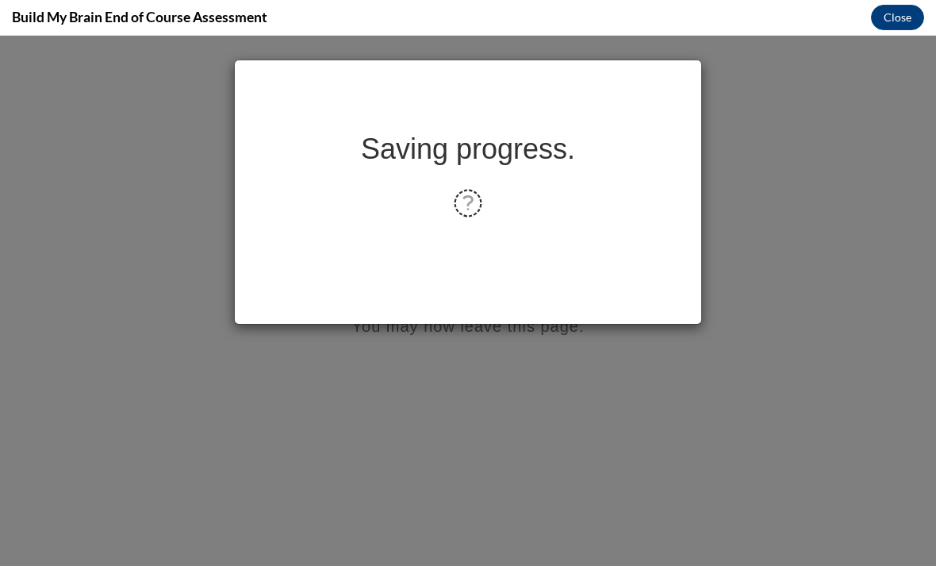
scroll to position [0, 0]
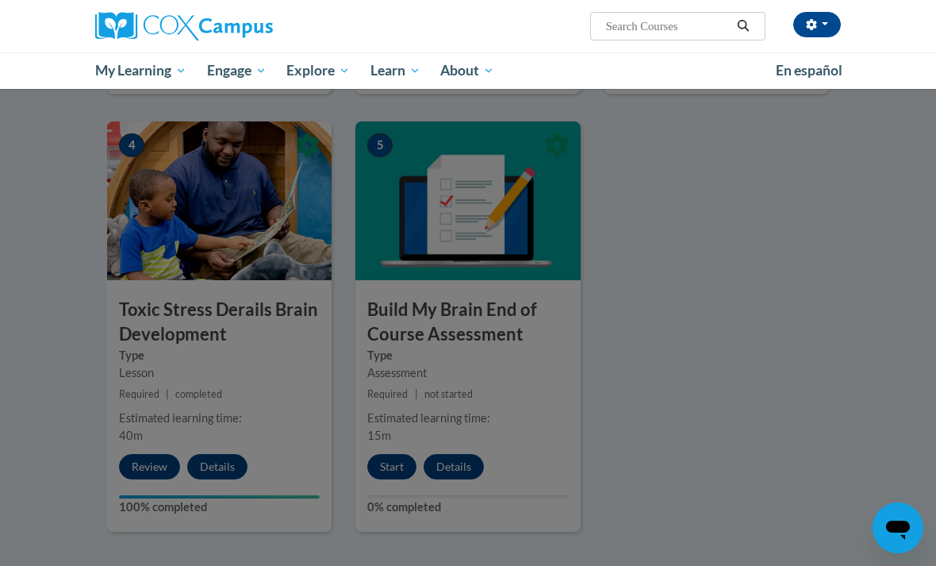
click at [704, 257] on div at bounding box center [468, 283] width 936 height 566
click at [575, 347] on div at bounding box center [468, 283] width 936 height 566
click at [589, 295] on div at bounding box center [468, 283] width 936 height 566
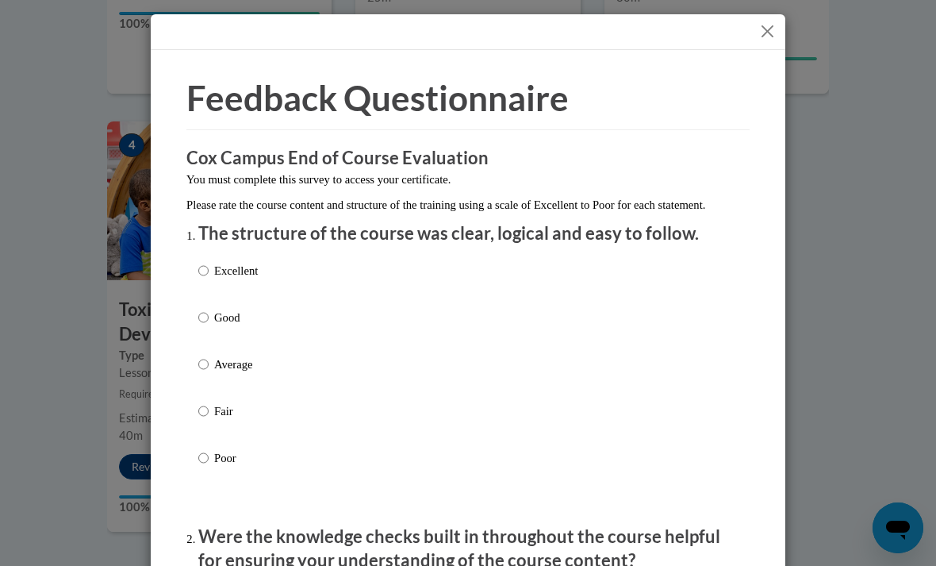
click at [244, 269] on p "Excellent" at bounding box center [236, 270] width 44 height 17
click at [209, 269] on input "Excellent" at bounding box center [203, 270] width 10 height 17
radio input "true"
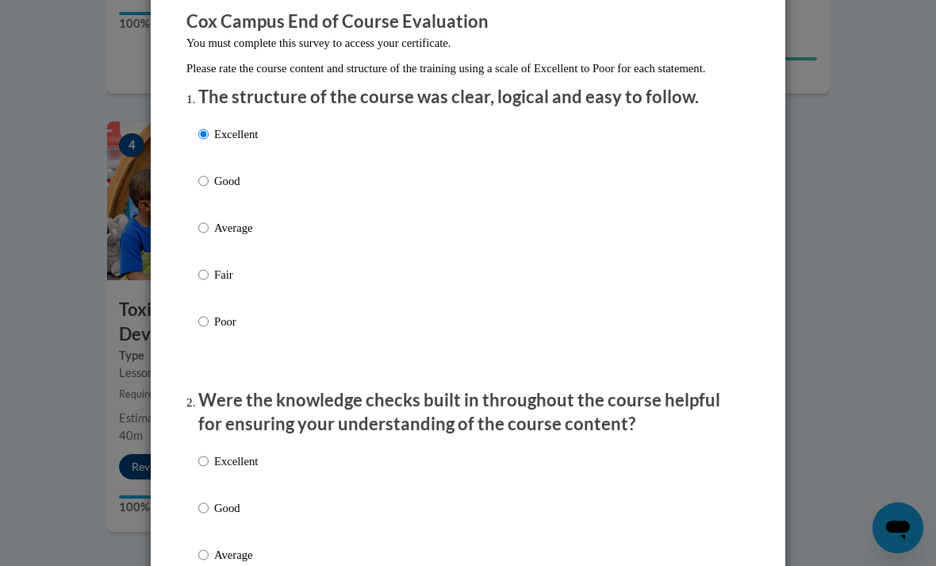
scroll to position [145, 0]
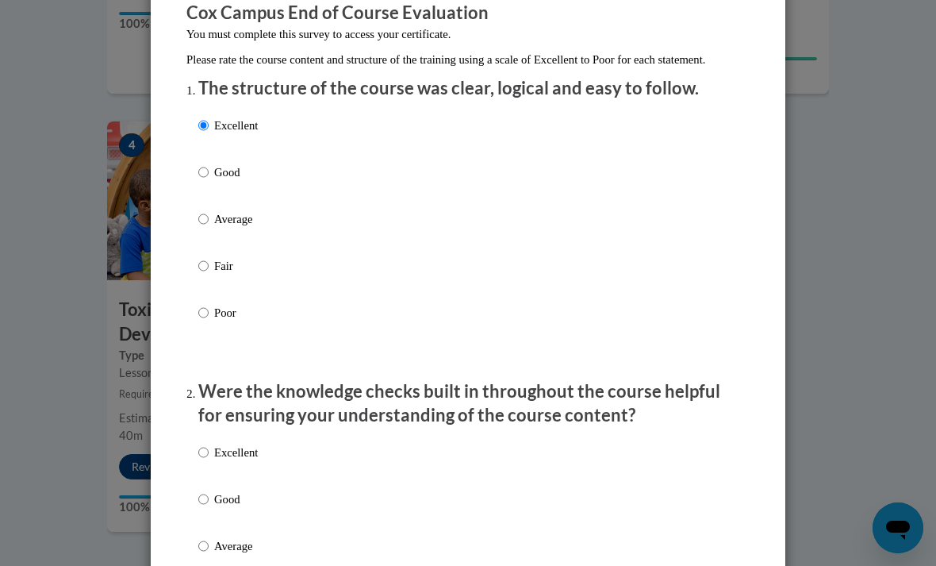
click at [328, 450] on div "Excellent Good Average Fair Poor" at bounding box center [467, 565] width 539 height 259
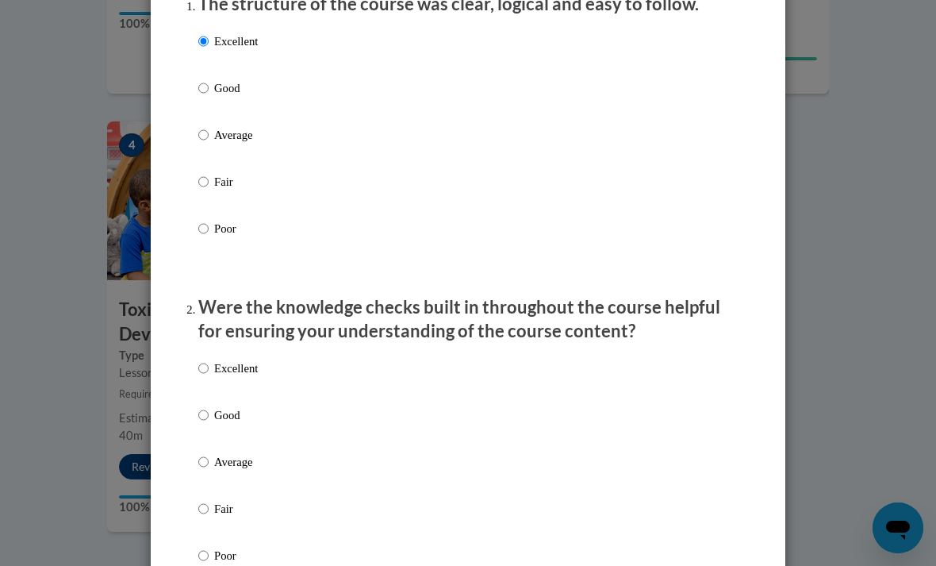
scroll to position [231, 0]
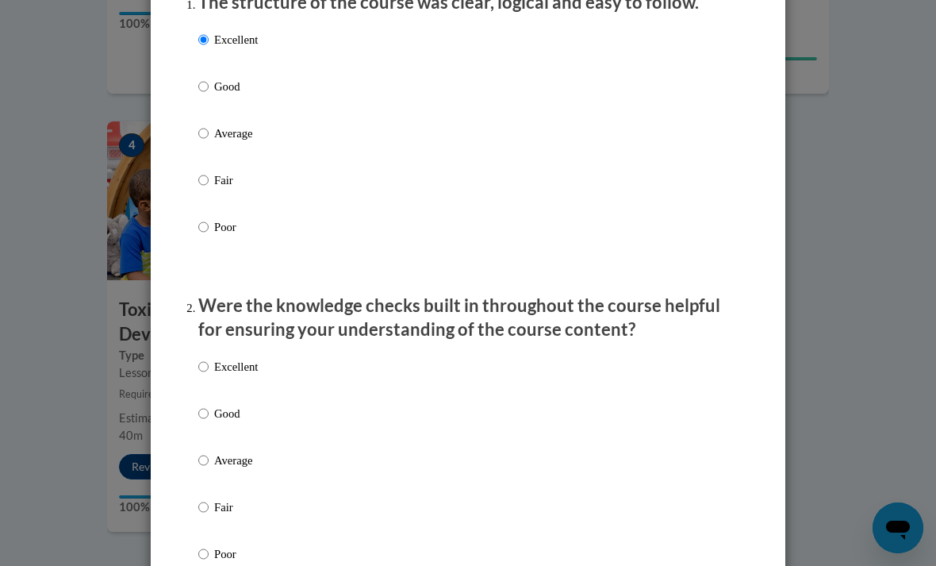
click at [355, 409] on div "Excellent Good Average Fair Poor" at bounding box center [467, 479] width 539 height 259
click at [209, 409] on input "Good" at bounding box center [203, 413] width 10 height 17
radio input "true"
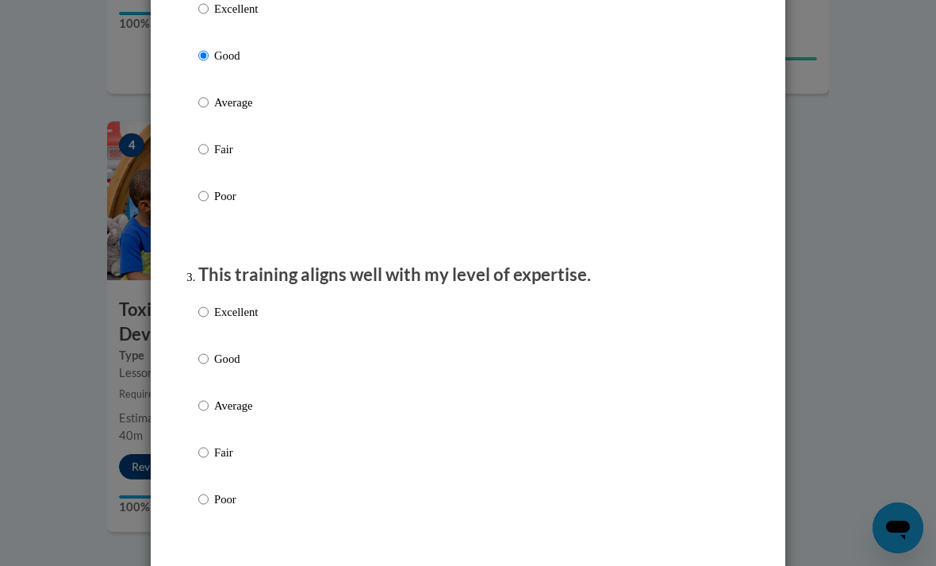
scroll to position [617, 0]
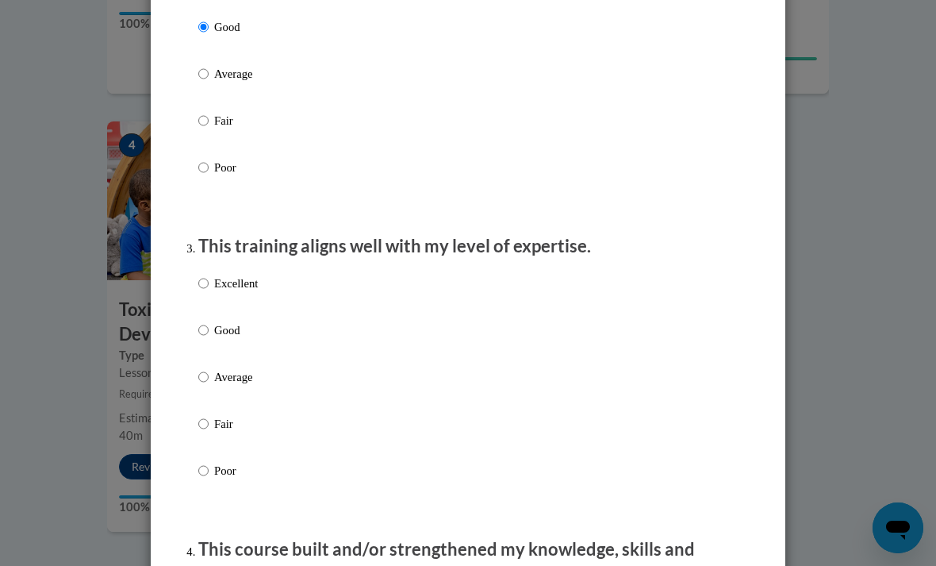
click at [249, 295] on label "Excellent" at bounding box center [227, 295] width 59 height 43
click at [209, 292] on input "Excellent" at bounding box center [203, 282] width 10 height 17
radio input "true"
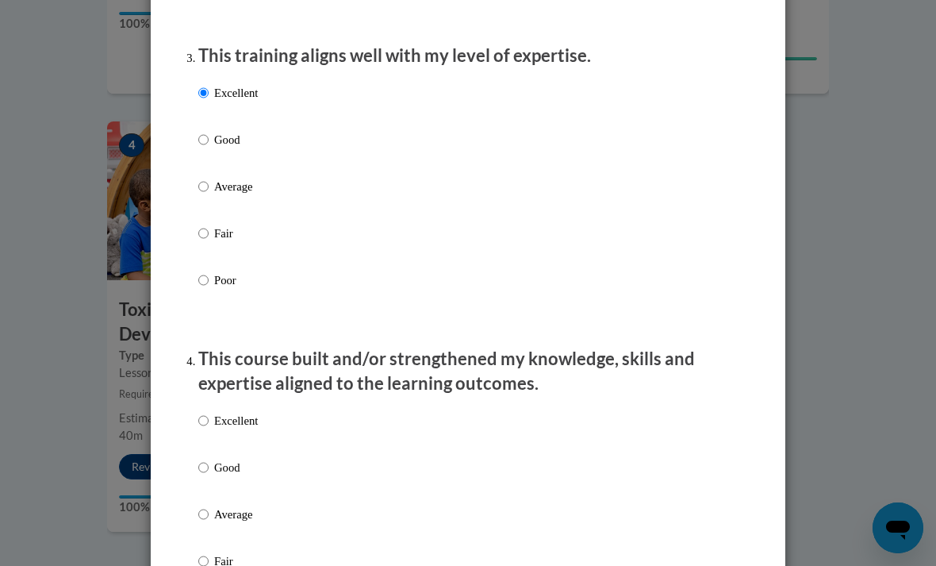
scroll to position [812, 0]
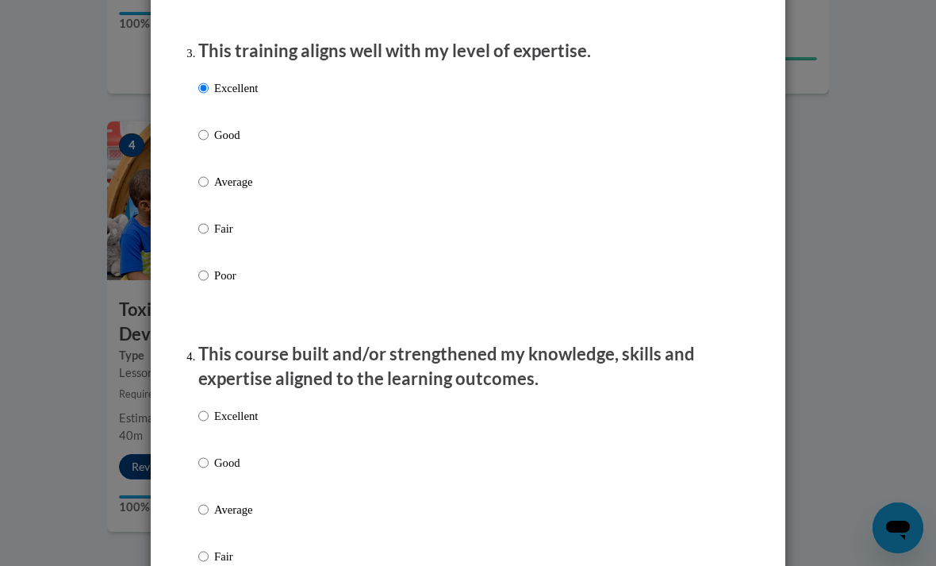
click at [257, 407] on p "Excellent" at bounding box center [236, 415] width 44 height 17
click at [209, 407] on input "Excellent" at bounding box center [203, 415] width 10 height 17
radio input "true"
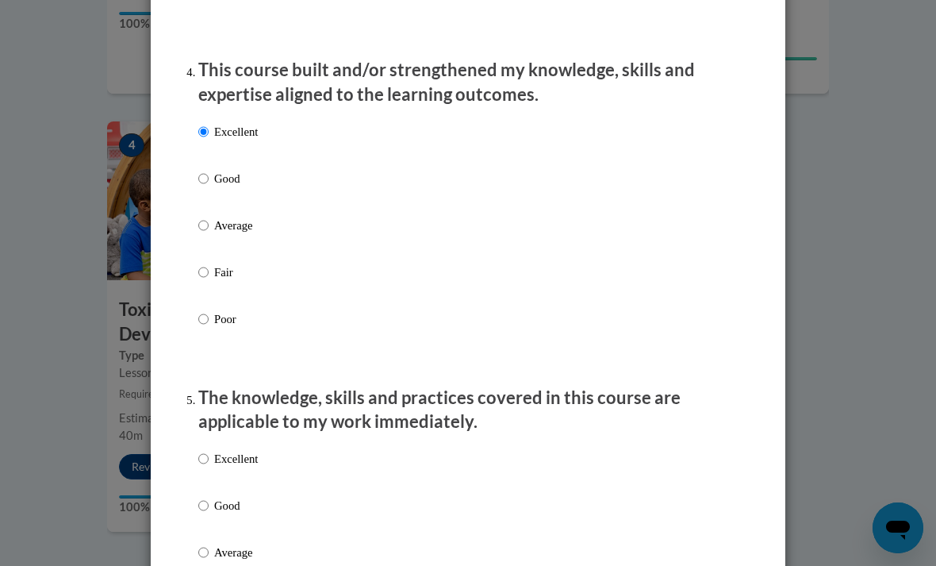
scroll to position [1097, 0]
click at [256, 449] on p "Excellent" at bounding box center [236, 457] width 44 height 17
click at [209, 449] on input "Excellent" at bounding box center [203, 457] width 10 height 17
radio input "true"
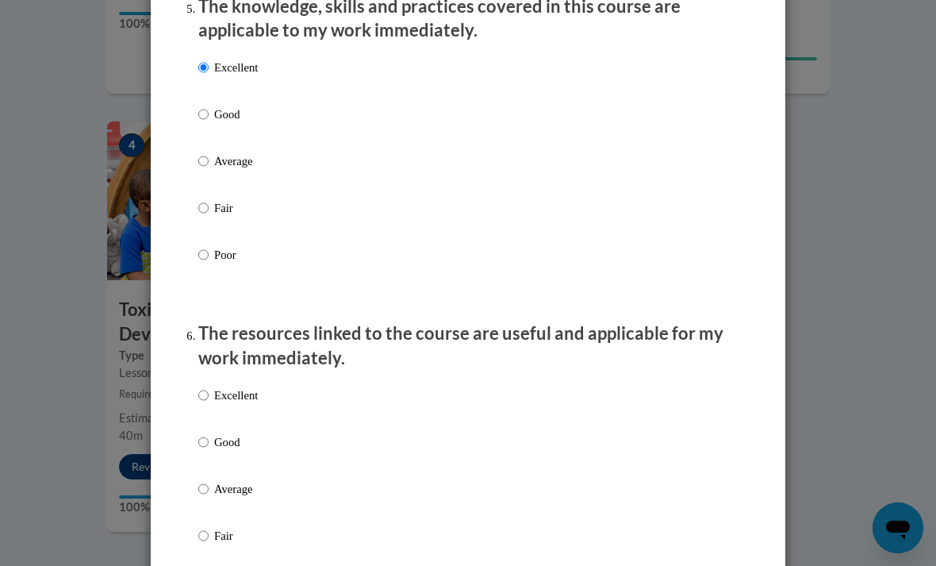
scroll to position [1510, 0]
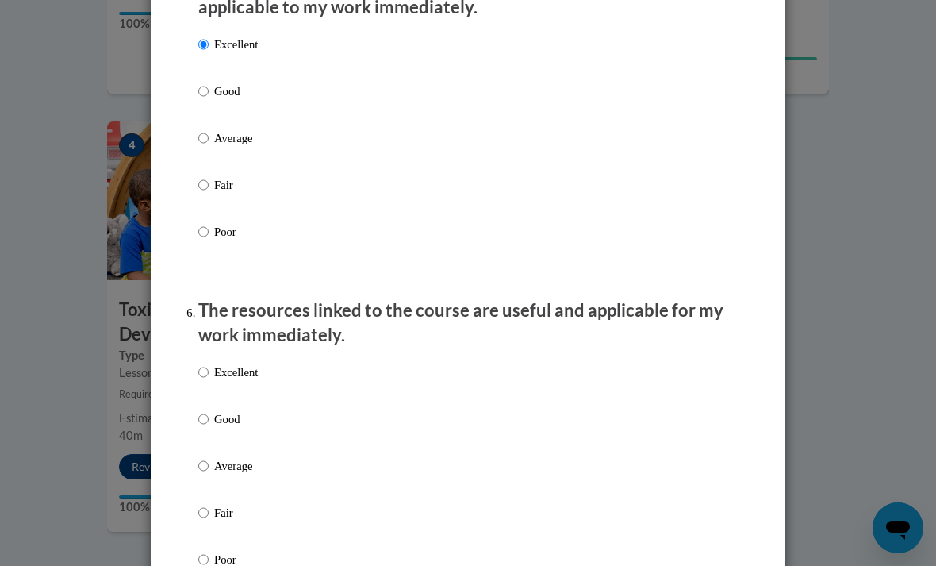
click at [318, 362] on div "Excellent Good Average Fair Poor" at bounding box center [467, 484] width 539 height 259
click at [247, 371] on p "Excellent" at bounding box center [236, 371] width 44 height 17
click at [209, 371] on input "Excellent" at bounding box center [203, 371] width 10 height 17
radio input "true"
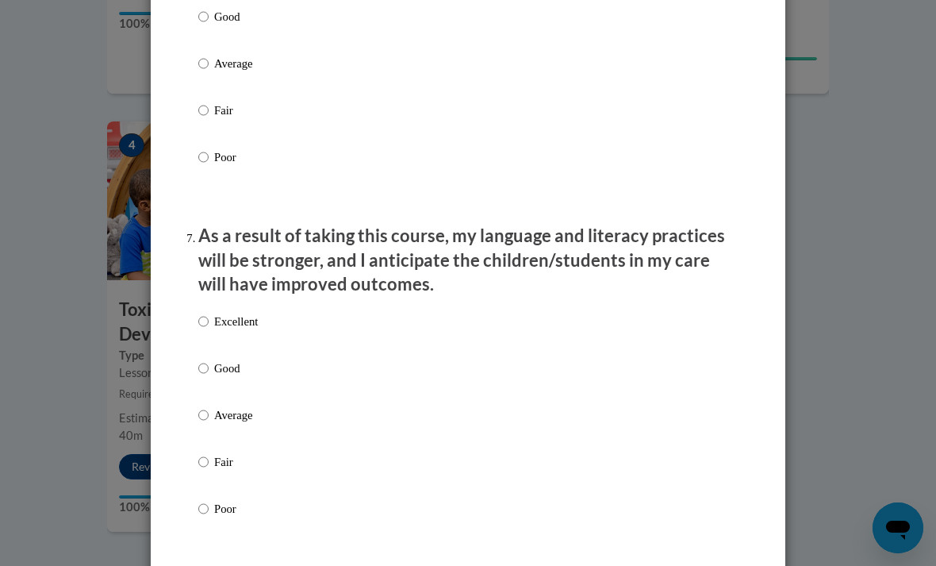
scroll to position [1929, 0]
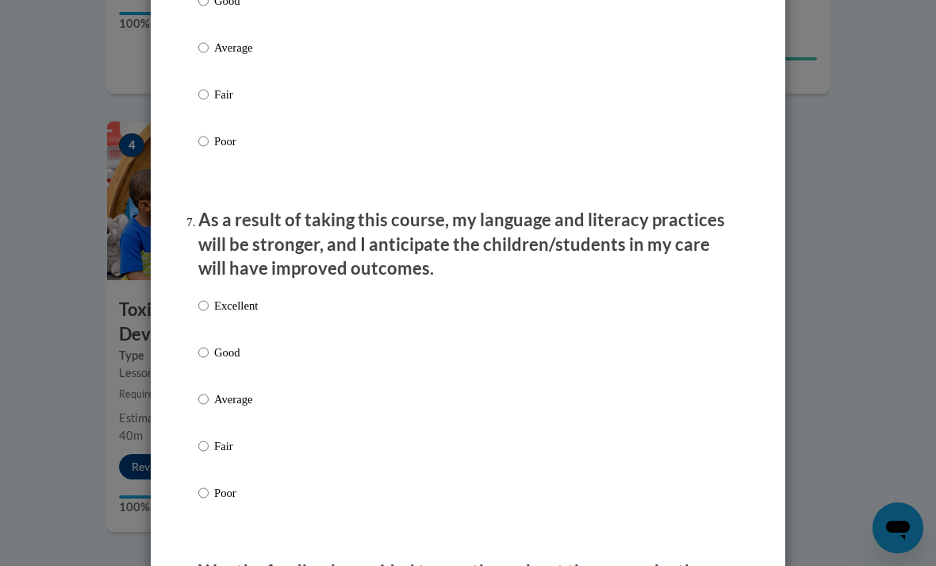
click at [459, 301] on div "Excellent Good Average Fair Poor" at bounding box center [467, 418] width 539 height 259
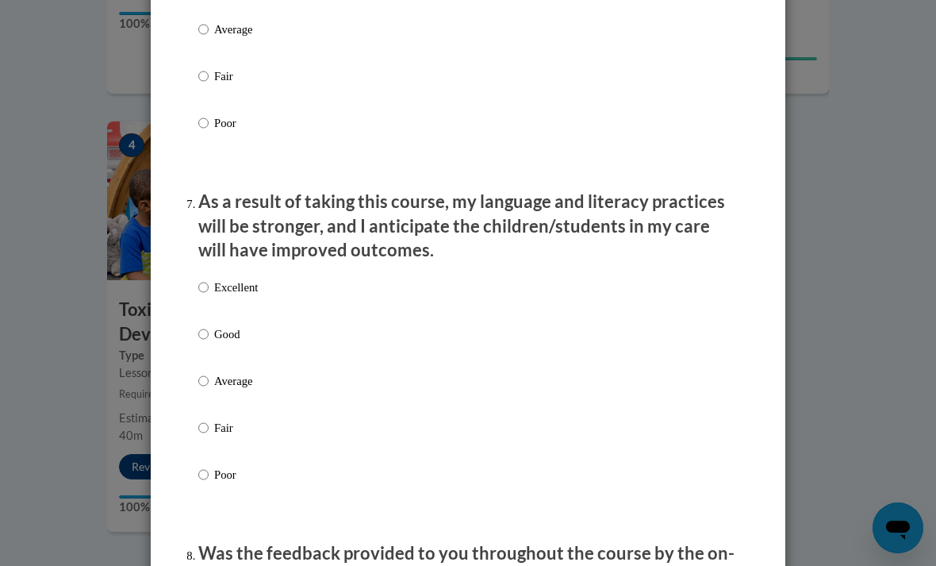
scroll to position [1948, 0]
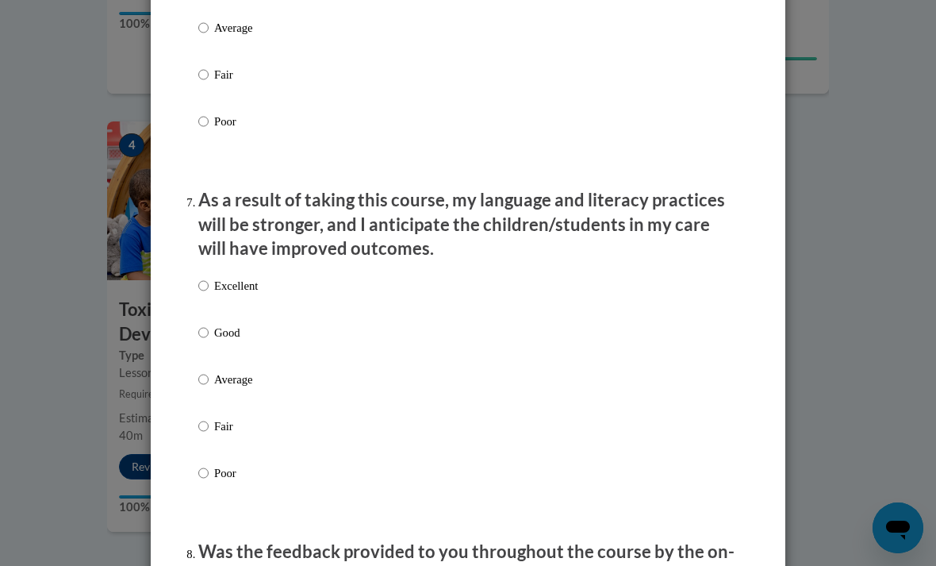
click at [240, 277] on p "Excellent" at bounding box center [236, 285] width 44 height 17
click at [209, 277] on input "Excellent" at bounding box center [203, 285] width 10 height 17
radio input "true"
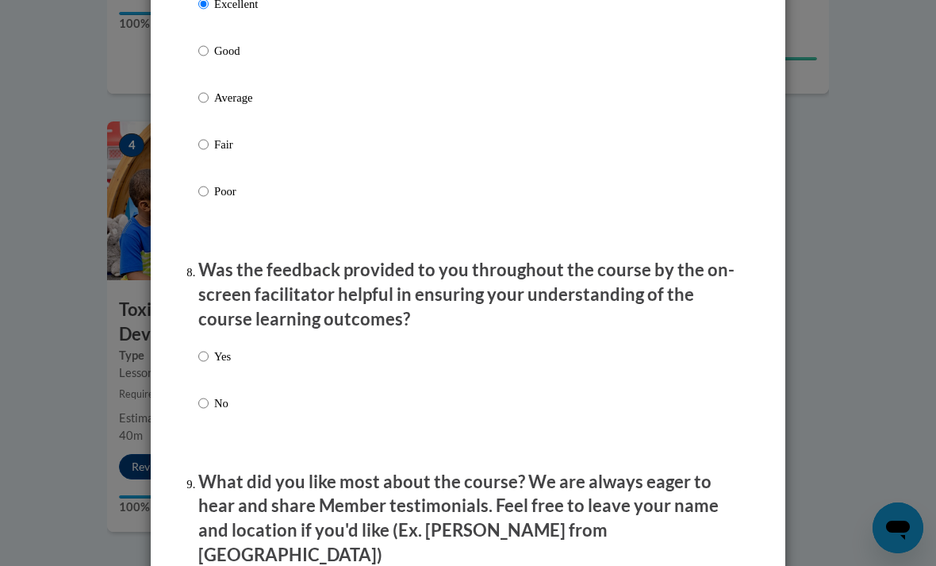
scroll to position [2274, 0]
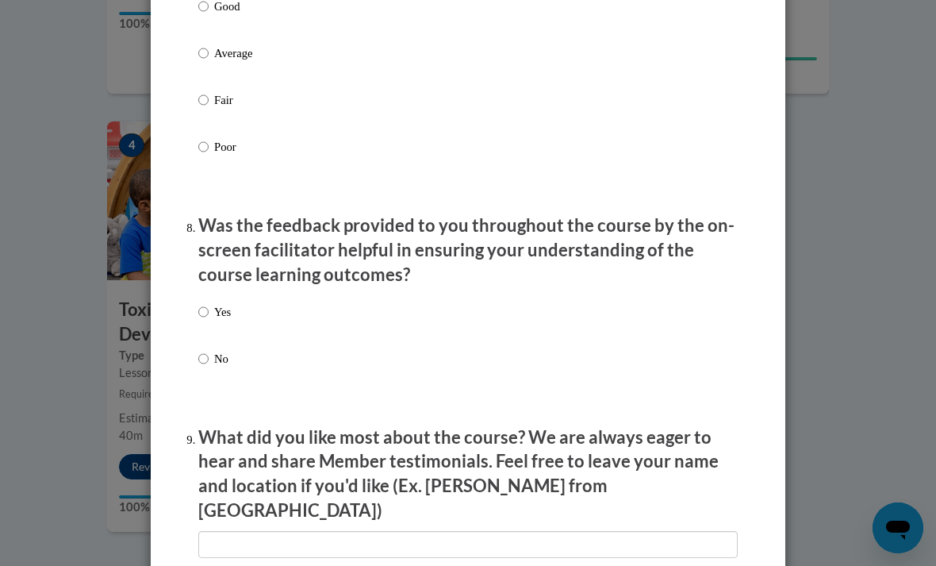
click at [225, 295] on div "Yes No" at bounding box center [214, 348] width 33 height 106
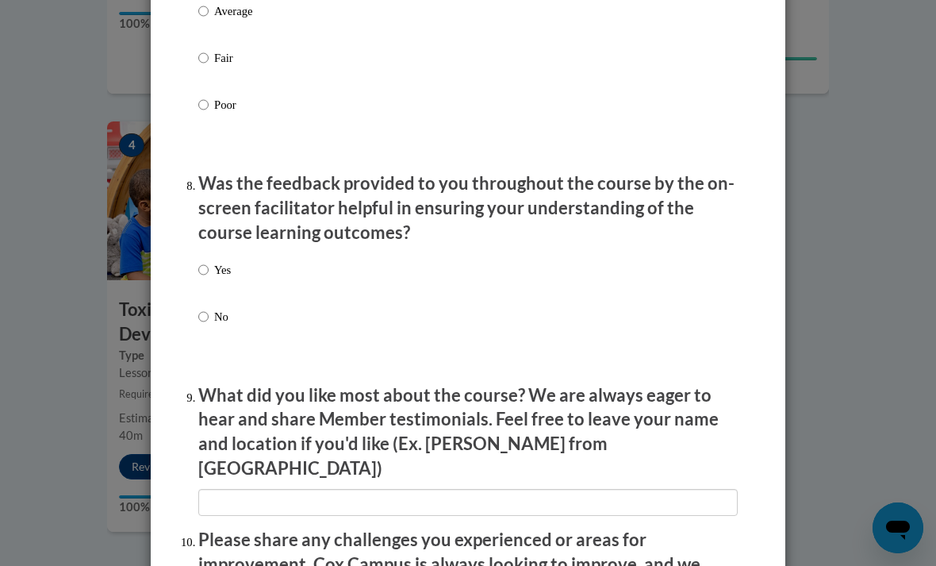
scroll to position [2316, 0]
click at [209, 262] on input "Yes" at bounding box center [203, 270] width 10 height 17
radio input "true"
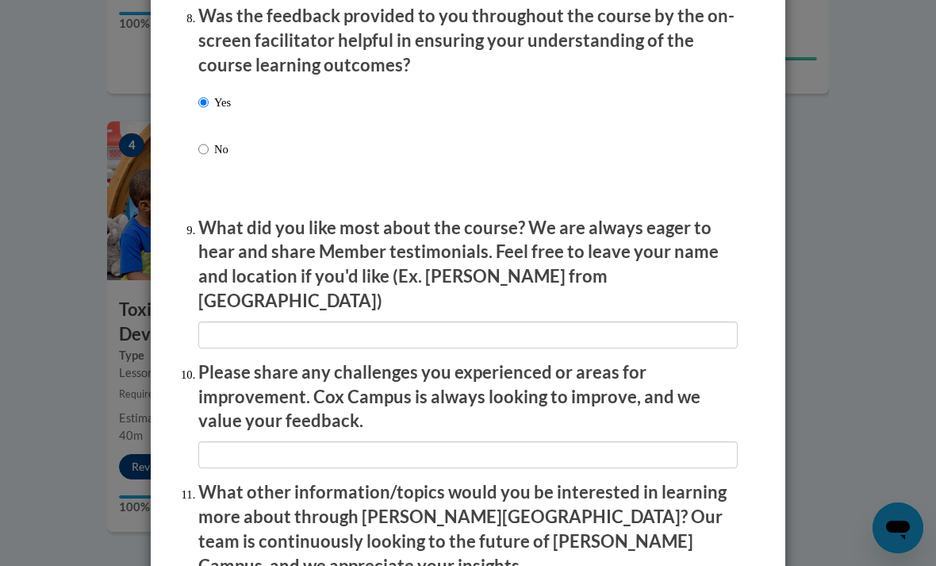
scroll to position [2485, 0]
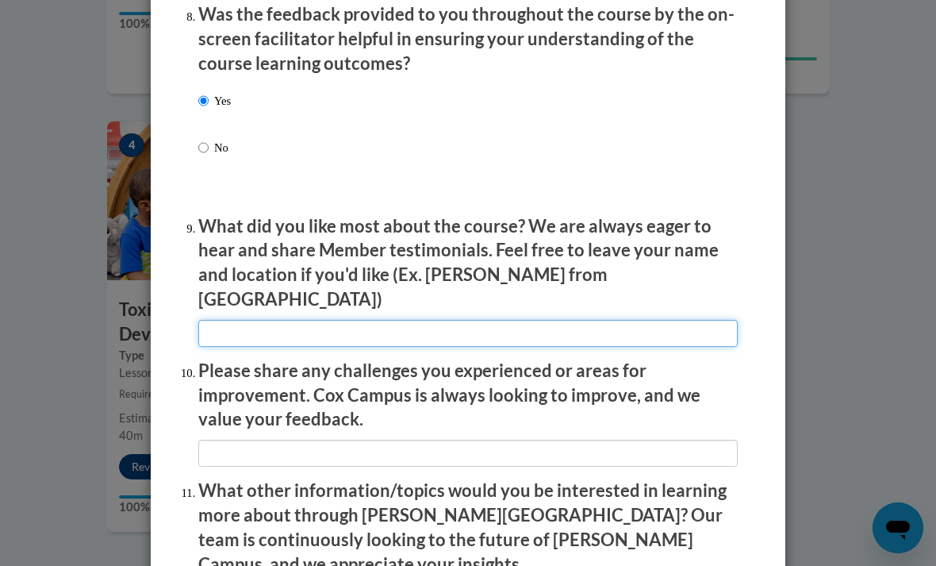
click at [365, 320] on input "textbox" at bounding box center [467, 333] width 539 height 27
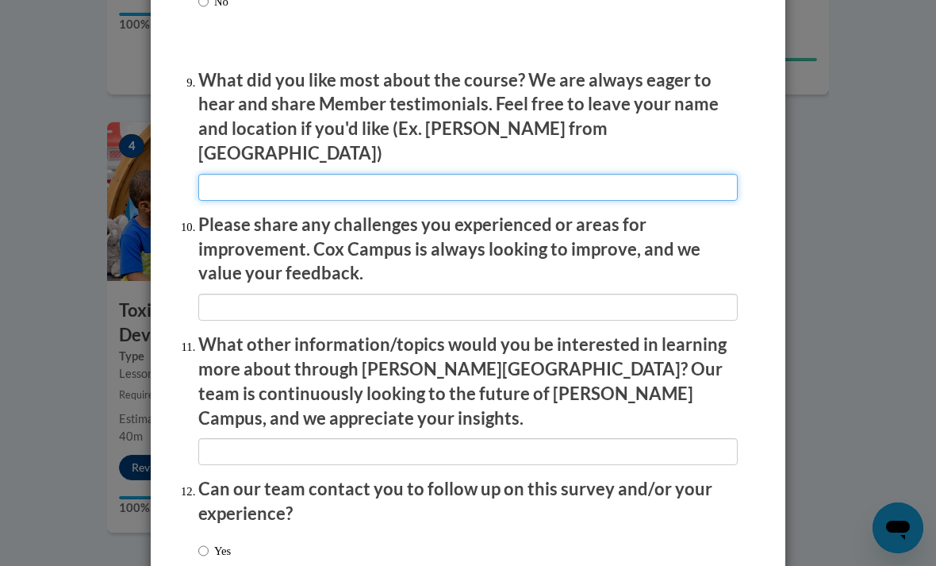
scroll to position [2652, 0]
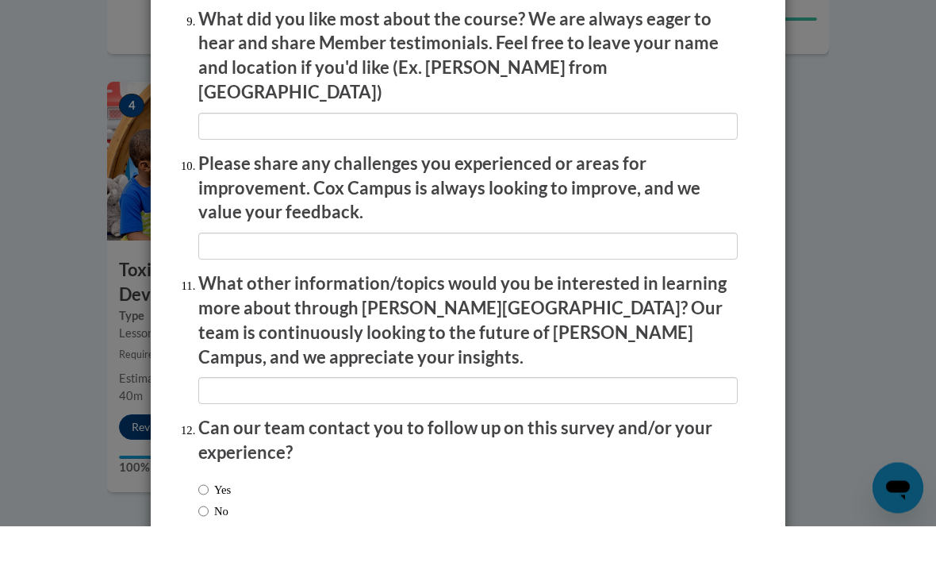
click at [209, 543] on input "No" at bounding box center [203, 551] width 10 height 17
radio input "true"
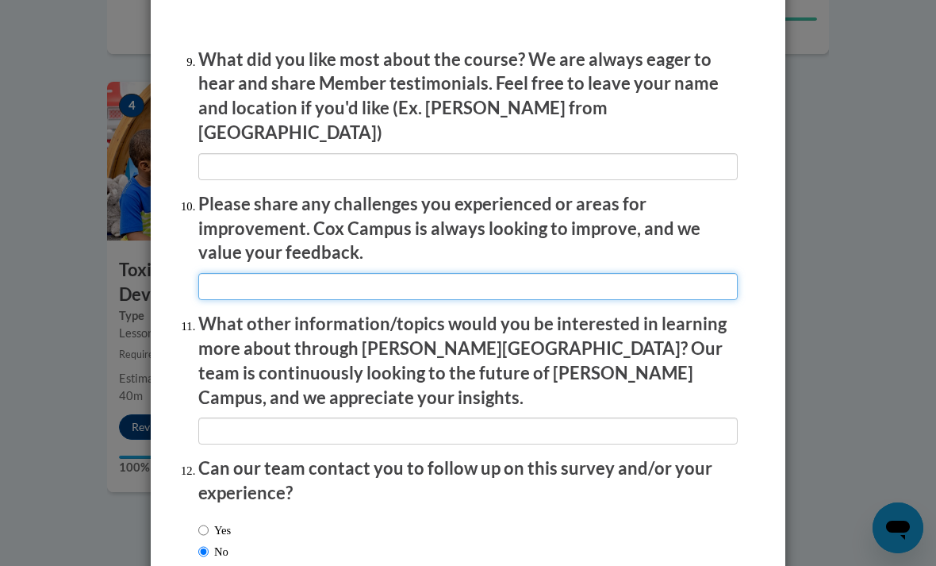
click at [489, 273] on input "textbox" at bounding box center [467, 286] width 539 height 27
type input "None"
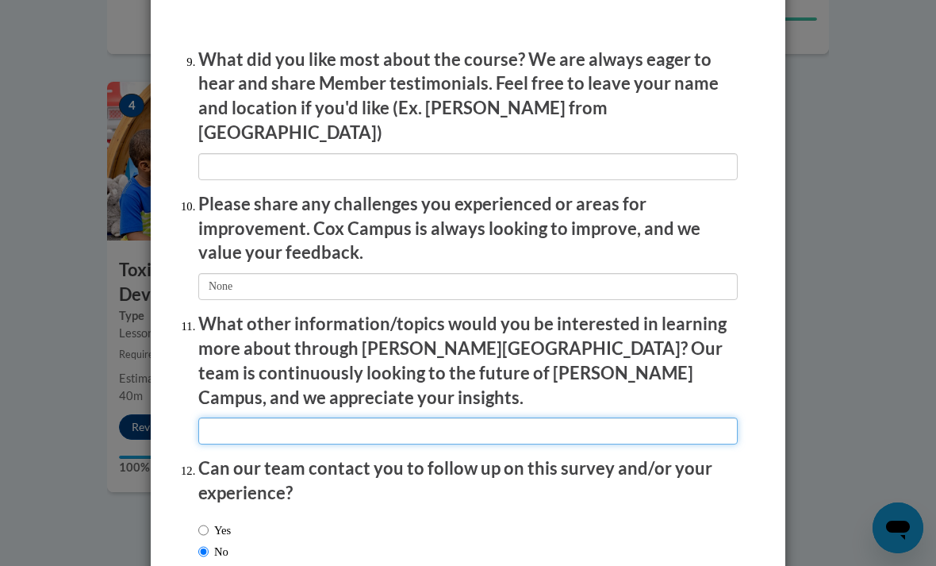
click at [658, 417] on input "textbox" at bounding box center [467, 430] width 539 height 27
type input "none"
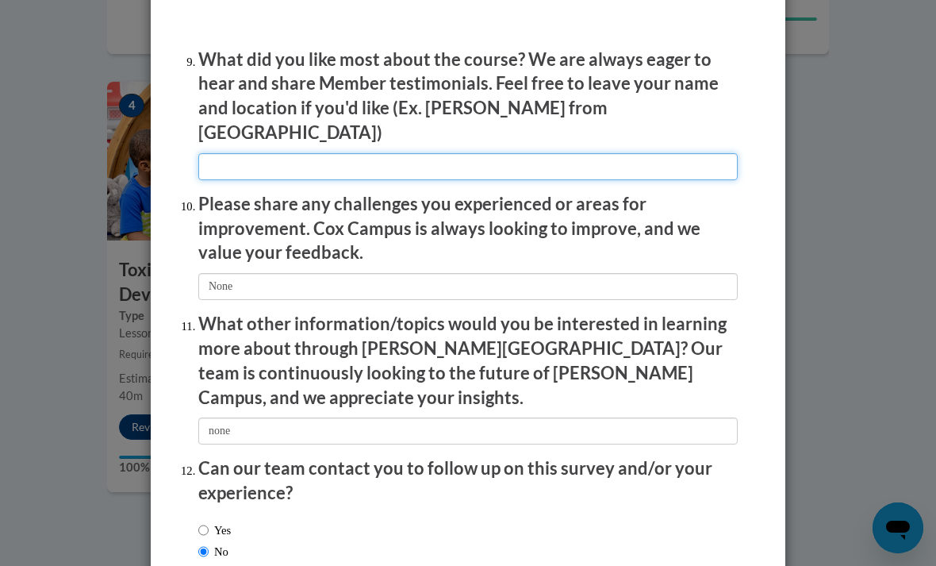
click at [697, 153] on input "textbox" at bounding box center [467, 166] width 539 height 27
type input "l"
type input "the information about brain structure"
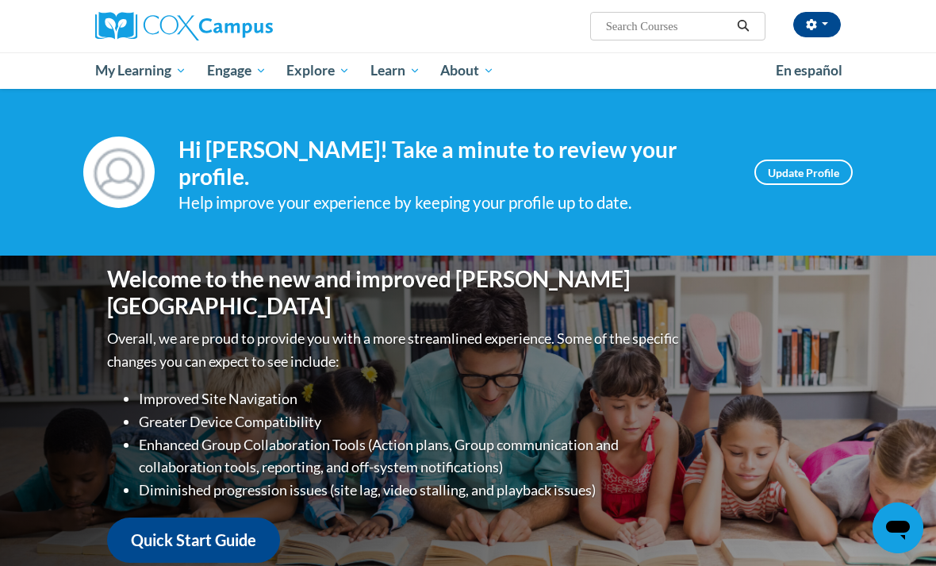
click at [0, 0] on link "Early Care and Learning" at bounding box center [0, 0] width 0 height 0
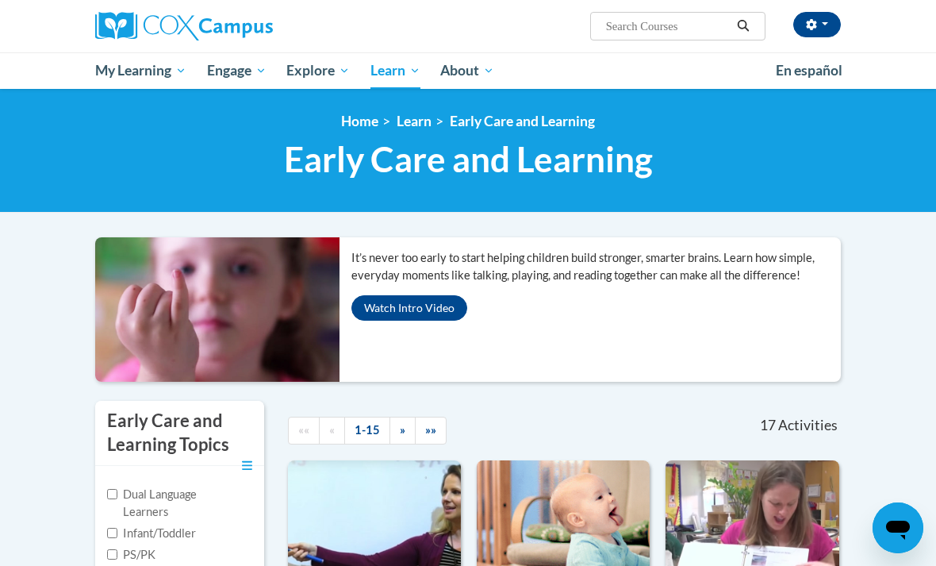
click at [328, 166] on span "Early Care and Learning" at bounding box center [468, 159] width 369 height 42
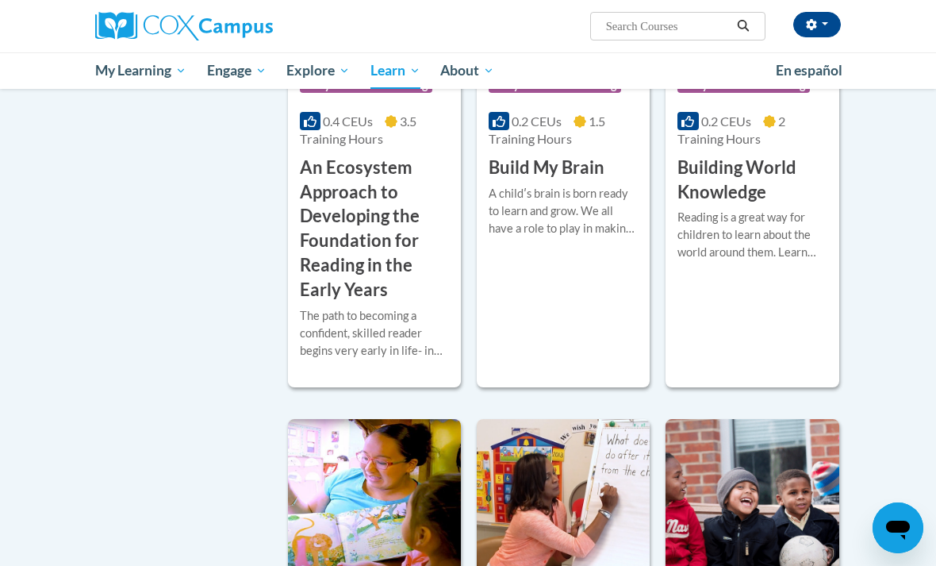
scroll to position [558, 0]
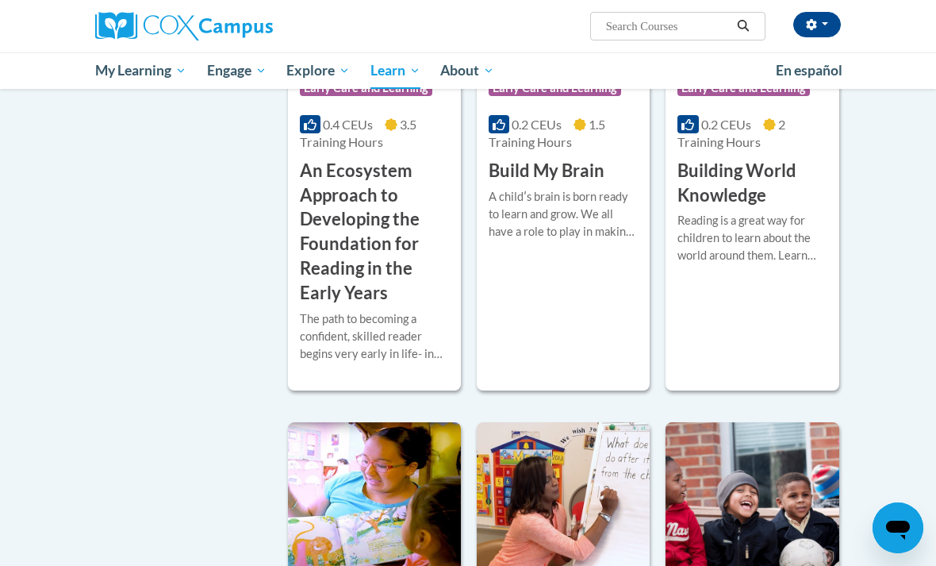
checkbox input "true"
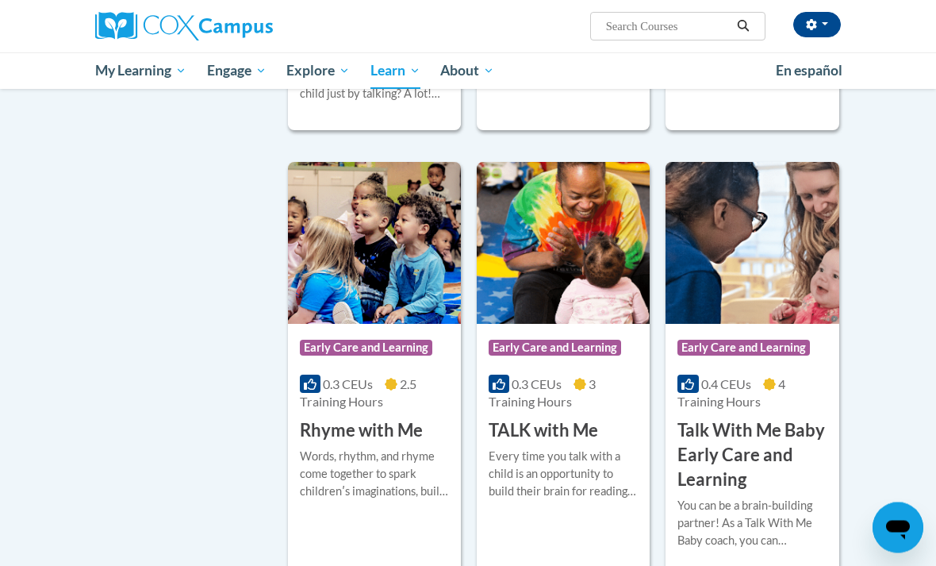
scroll to position [1391, 0]
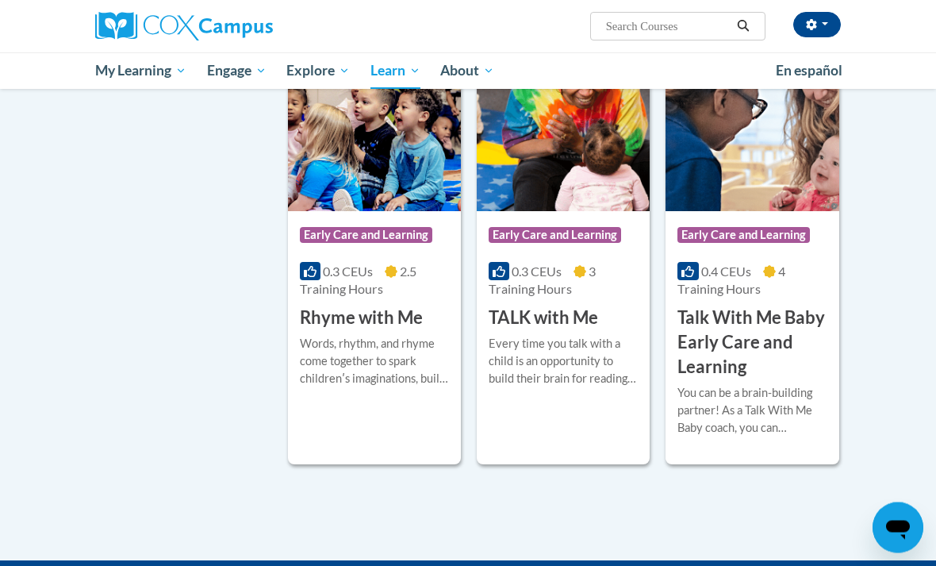
click at [810, 212] on img at bounding box center [752, 131] width 173 height 162
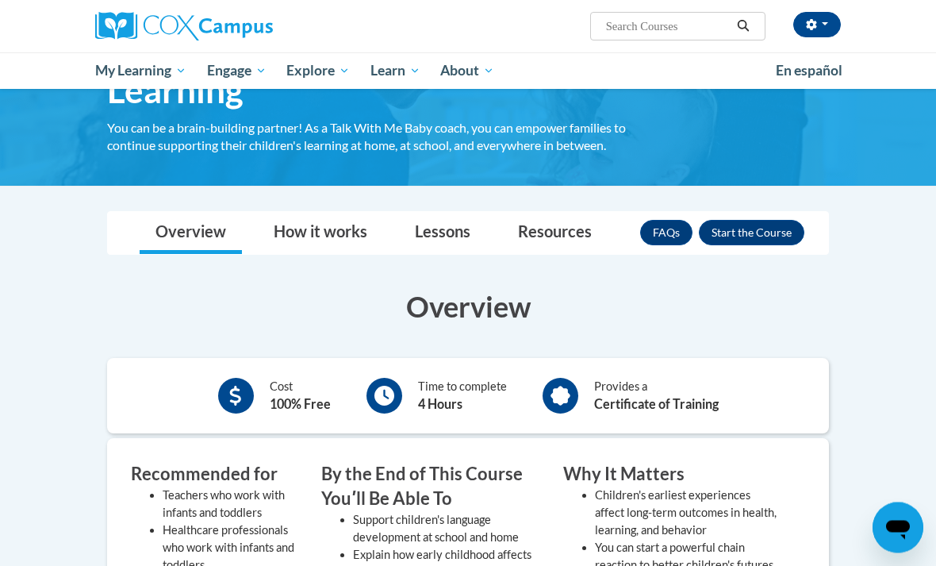
scroll to position [136, 0]
click at [781, 230] on button "Enroll" at bounding box center [752, 232] width 106 height 25
